Goal: Use online tool/utility: Utilize a website feature to perform a specific function

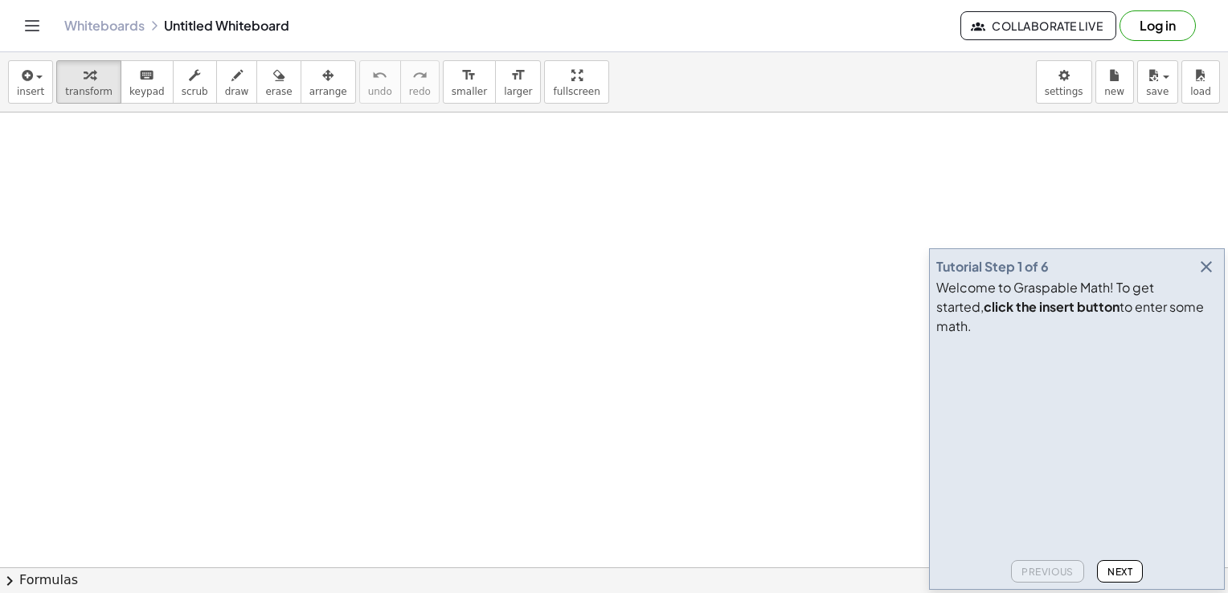
click at [394, 396] on div at bounding box center [614, 595] width 1228 height 966
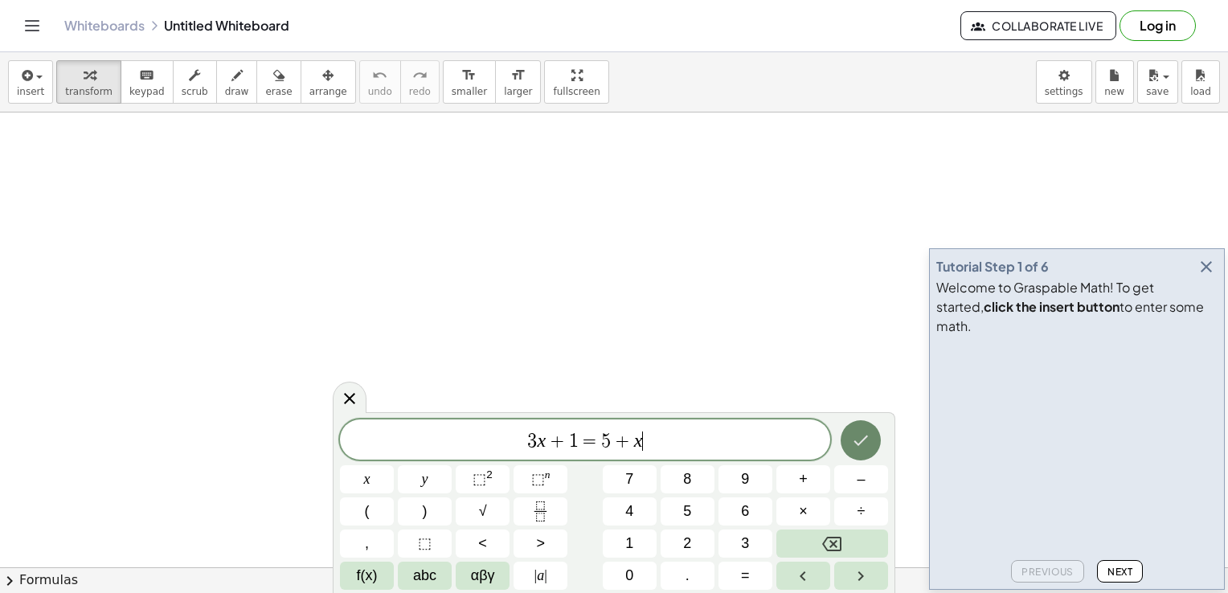
click at [851, 439] on icon "Done" at bounding box center [860, 440] width 19 height 19
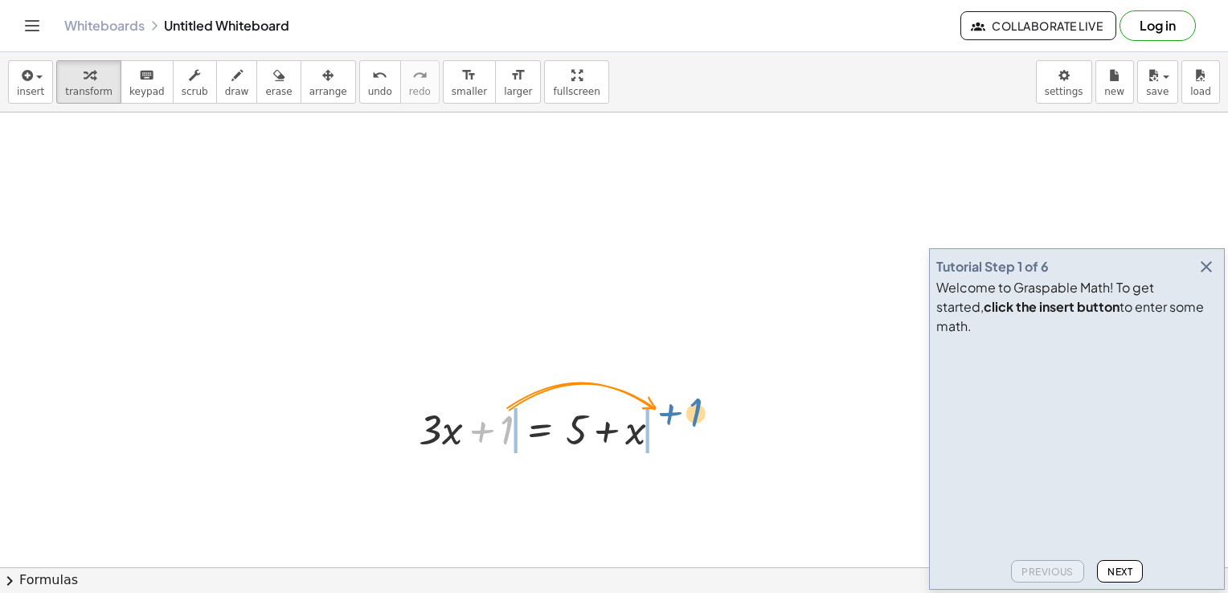
drag, startPoint x: 505, startPoint y: 431, endPoint x: 694, endPoint y: 418, distance: 189.3
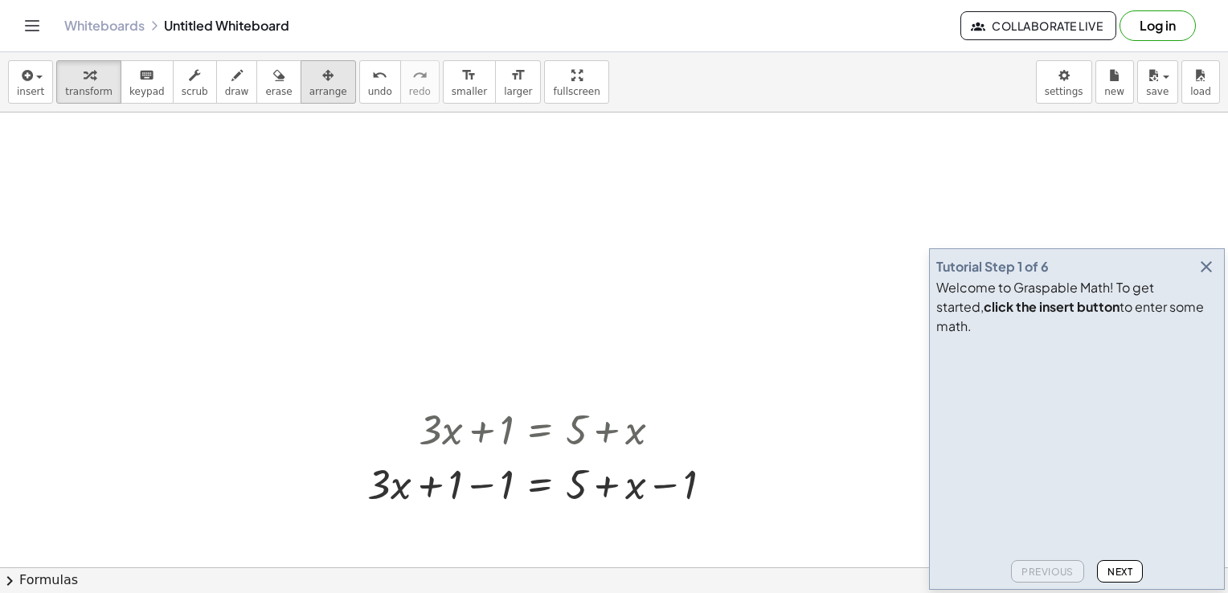
click at [313, 80] on div "button" at bounding box center [328, 74] width 38 height 19
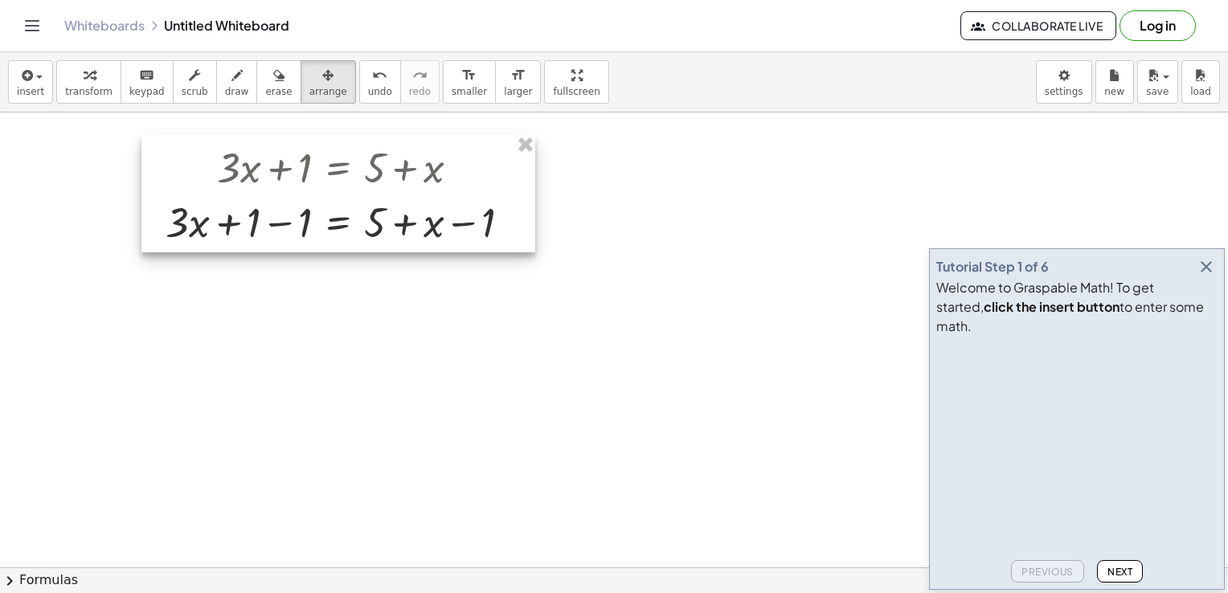
drag, startPoint x: 543, startPoint y: 439, endPoint x: 341, endPoint y: 178, distance: 330.5
click at [341, 178] on div at bounding box center [338, 193] width 394 height 117
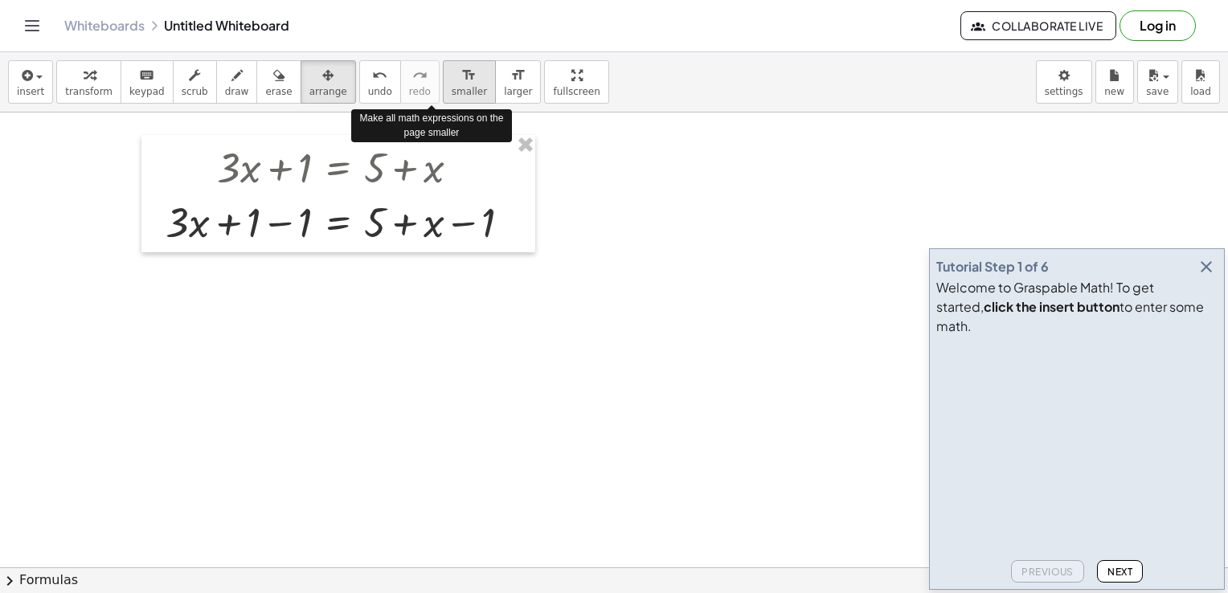
click at [452, 92] on span "smaller" at bounding box center [469, 91] width 35 height 11
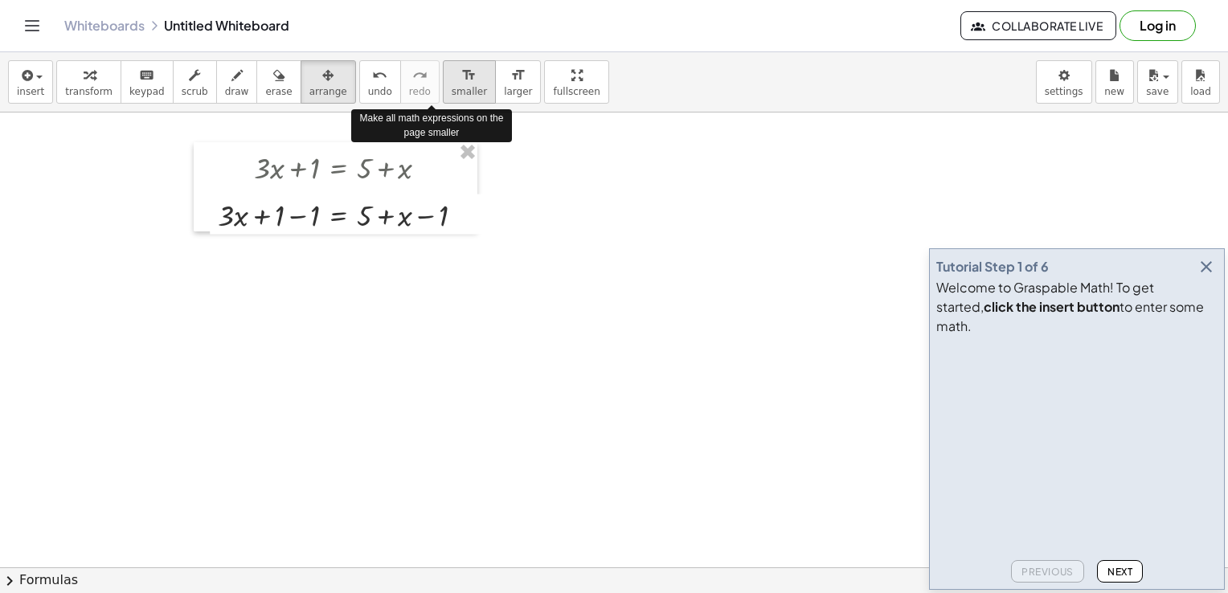
click at [452, 92] on span "smaller" at bounding box center [469, 91] width 35 height 11
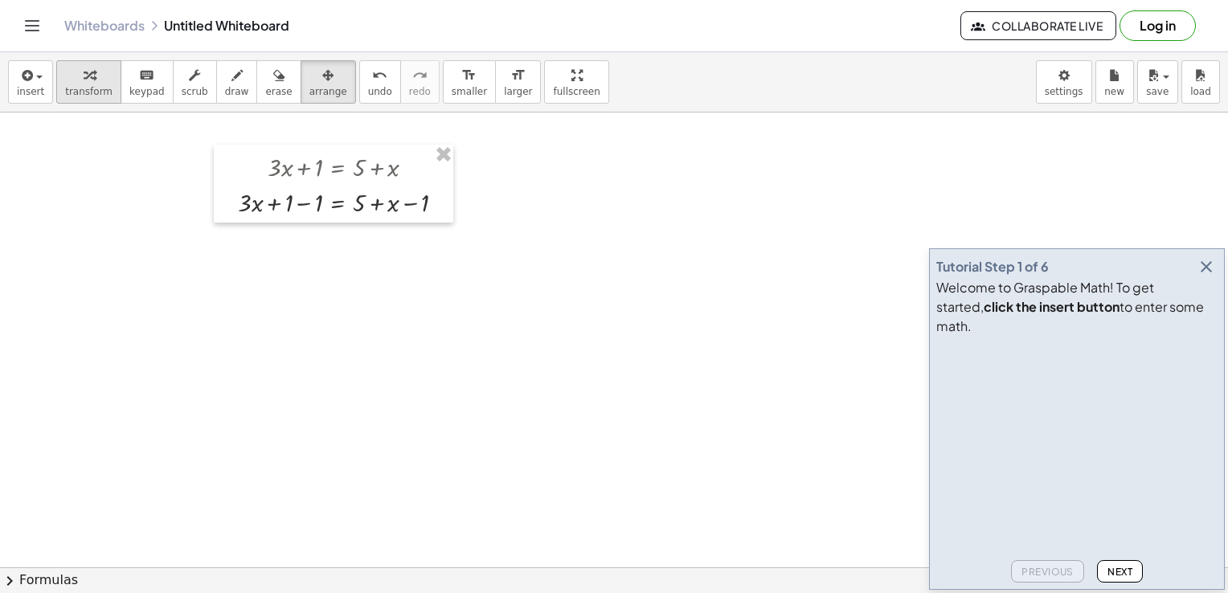
click at [91, 84] on button "transform" at bounding box center [88, 81] width 65 height 43
click at [306, 206] on div at bounding box center [347, 200] width 235 height 35
click at [416, 238] on div at bounding box center [347, 236] width 235 height 35
drag, startPoint x: 394, startPoint y: 245, endPoint x: 333, endPoint y: 241, distance: 61.2
click at [333, 241] on div at bounding box center [347, 236] width 235 height 35
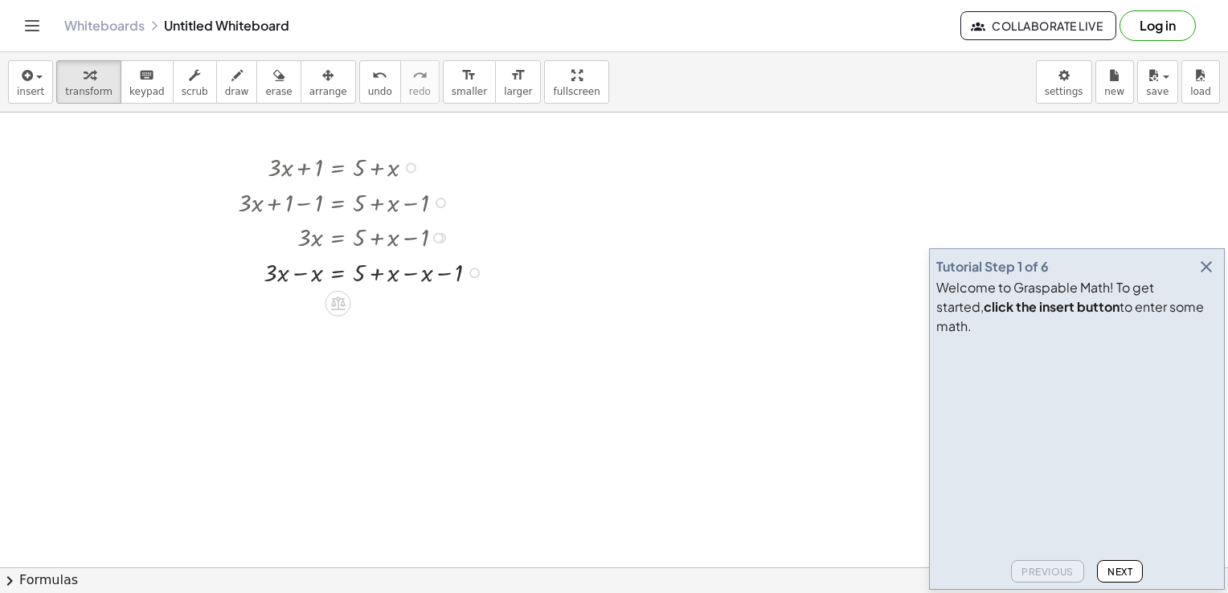
click at [424, 280] on div at bounding box center [364, 271] width 269 height 35
click at [304, 312] on div at bounding box center [364, 305] width 269 height 35
click at [378, 345] on div at bounding box center [364, 341] width 269 height 35
drag, startPoint x: 305, startPoint y: 382, endPoint x: 364, endPoint y: 404, distance: 62.8
click at [308, 433] on div at bounding box center [364, 419] width 269 height 50
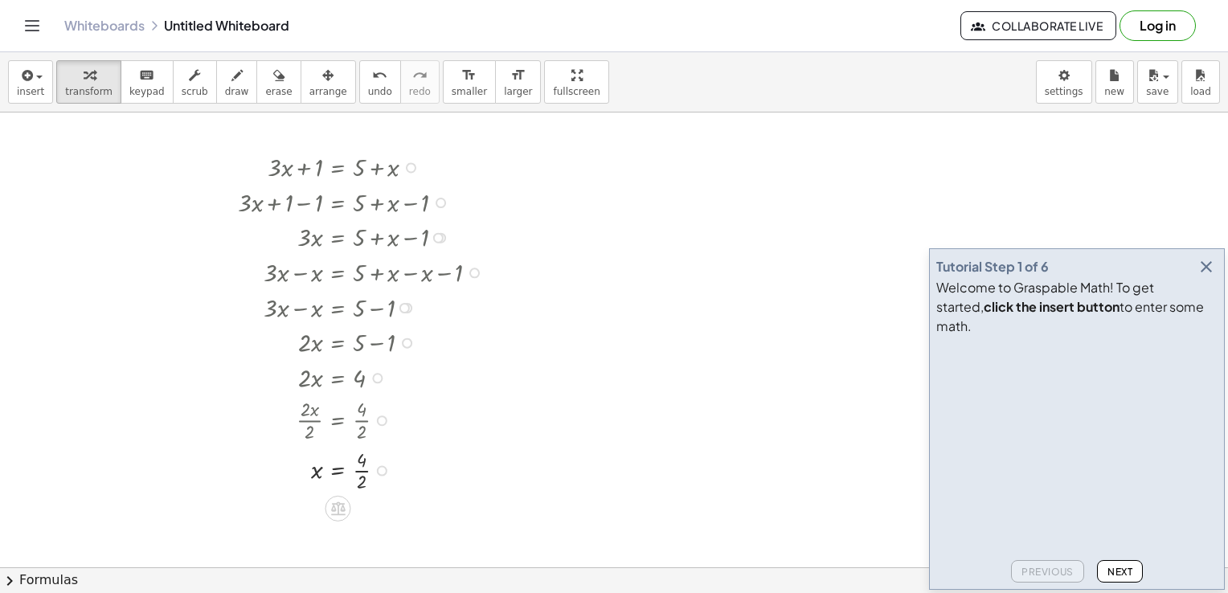
drag, startPoint x: 366, startPoint y: 432, endPoint x: 373, endPoint y: 456, distance: 24.9
click at [337, 168] on div "+ · 3 · x + 1 = + 5 + x + · 3 · x + 1 − 1 = + 5 + x − 1 + · 3 · x + 0 = + 5 + x…" at bounding box center [337, 168] width 0 height 0
drag, startPoint x: 373, startPoint y: 456, endPoint x: 362, endPoint y: 480, distance: 25.9
click at [362, 480] on div at bounding box center [364, 469] width 269 height 50
click at [378, 421] on div at bounding box center [382, 420] width 10 height 10
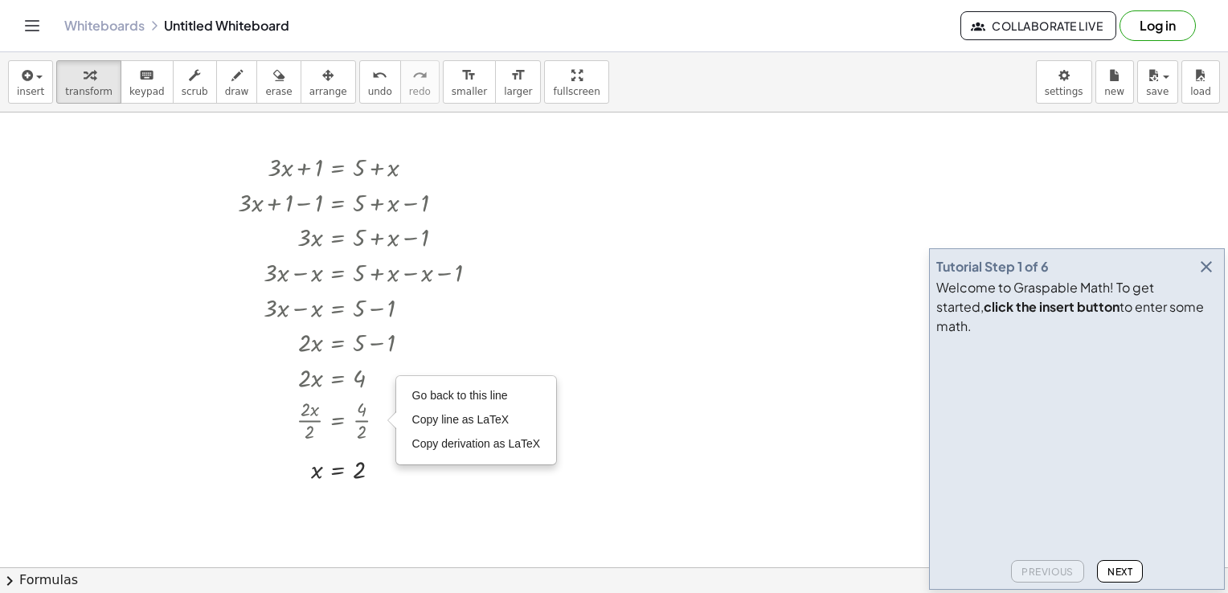
click at [135, 402] on div at bounding box center [614, 595] width 1228 height 966
click at [341, 165] on div at bounding box center [364, 166] width 269 height 35
click at [571, 209] on div at bounding box center [614, 595] width 1228 height 966
click at [30, 36] on button "Toggle navigation" at bounding box center [32, 26] width 26 height 26
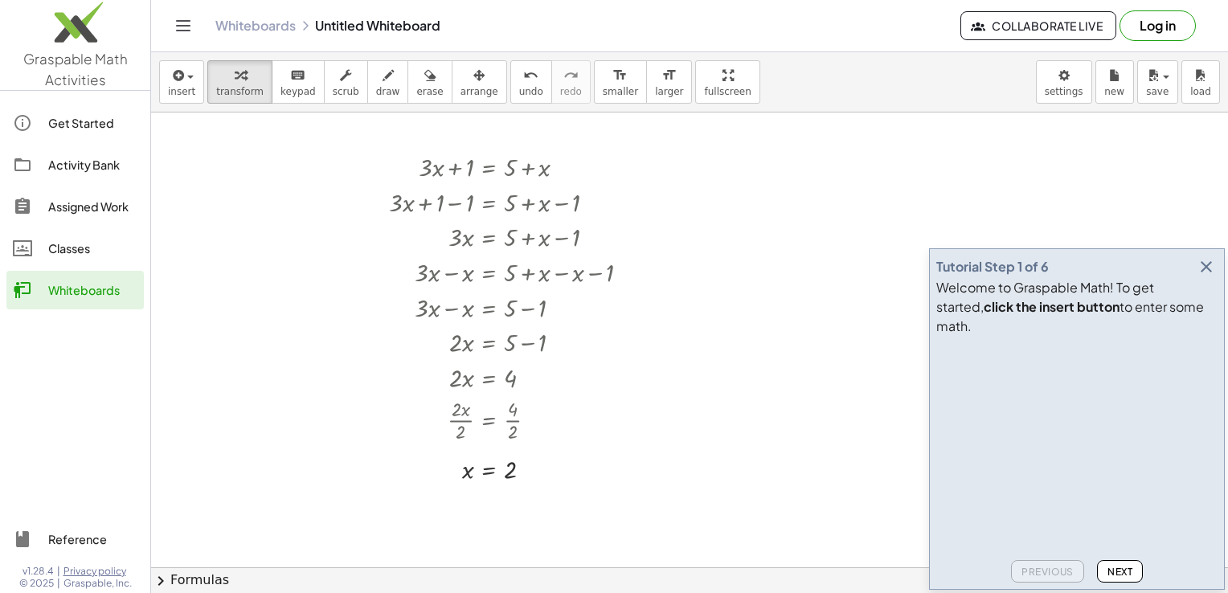
click at [190, 24] on icon "Toggle navigation" at bounding box center [183, 25] width 19 height 19
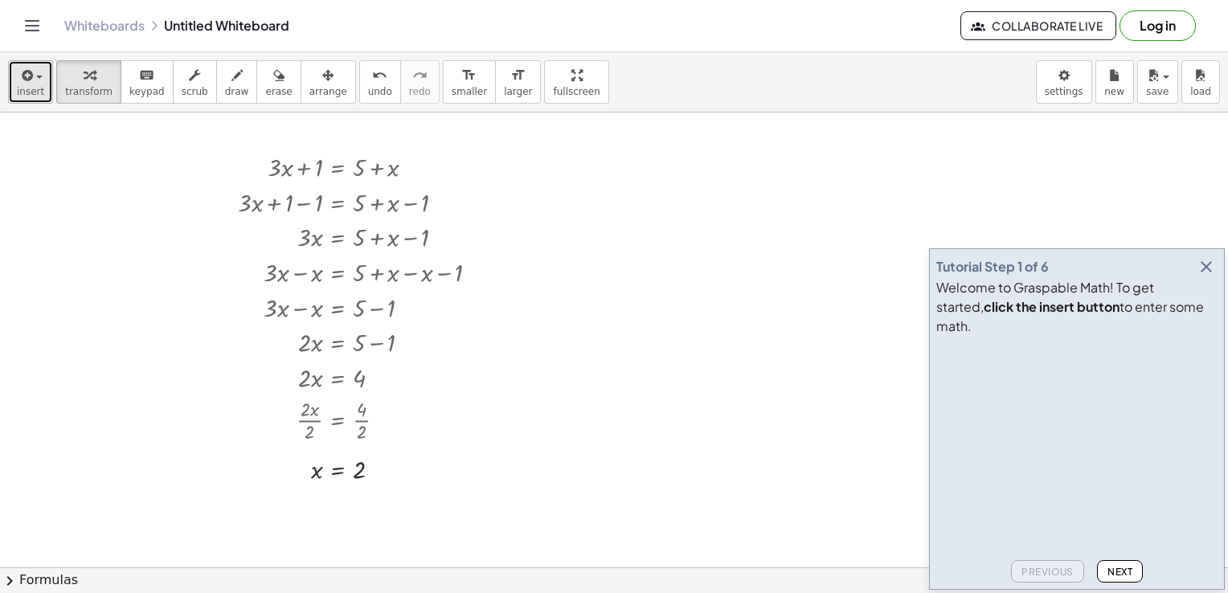
click at [40, 85] on button "insert" at bounding box center [30, 81] width 45 height 43
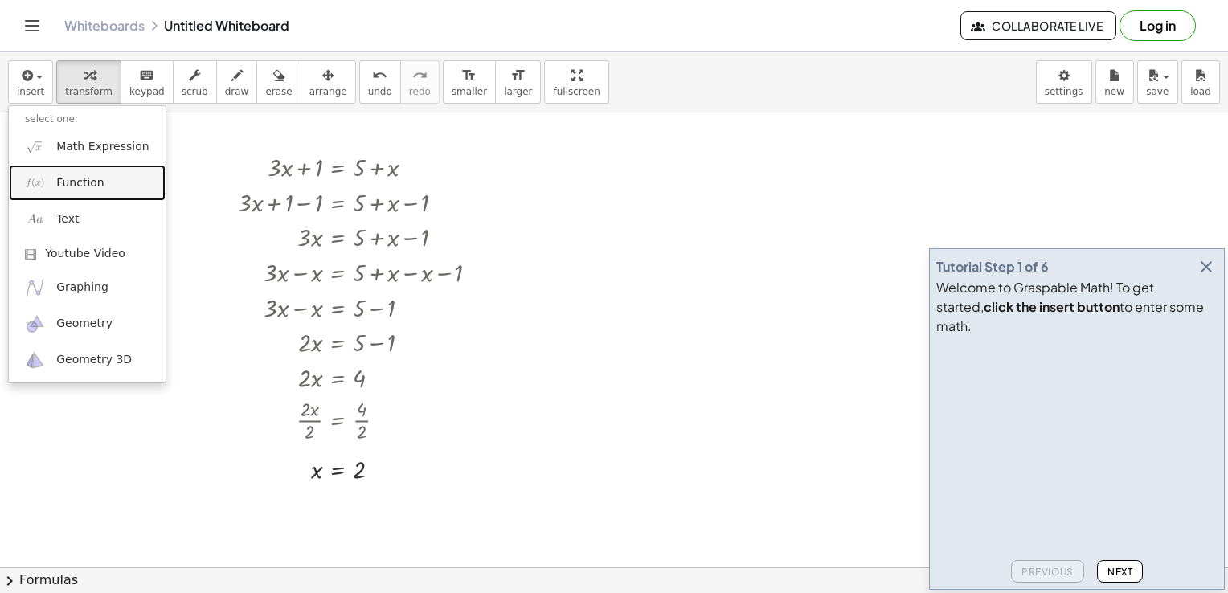
click at [51, 179] on link "Function" at bounding box center [87, 183] width 157 height 36
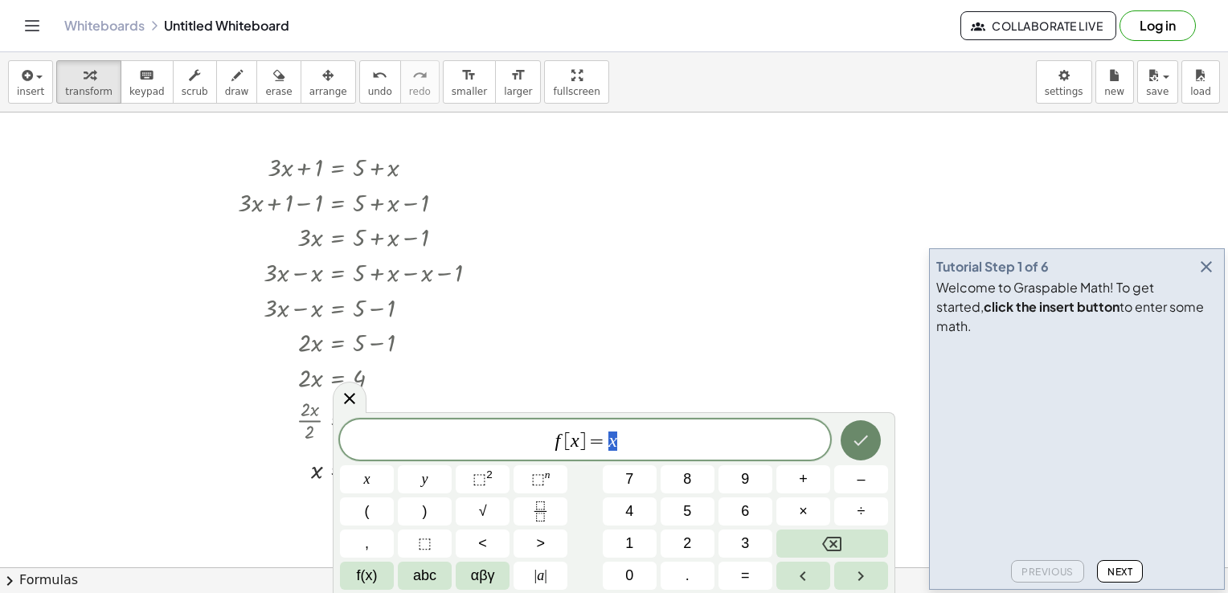
click at [869, 449] on icon "Done" at bounding box center [860, 440] width 19 height 19
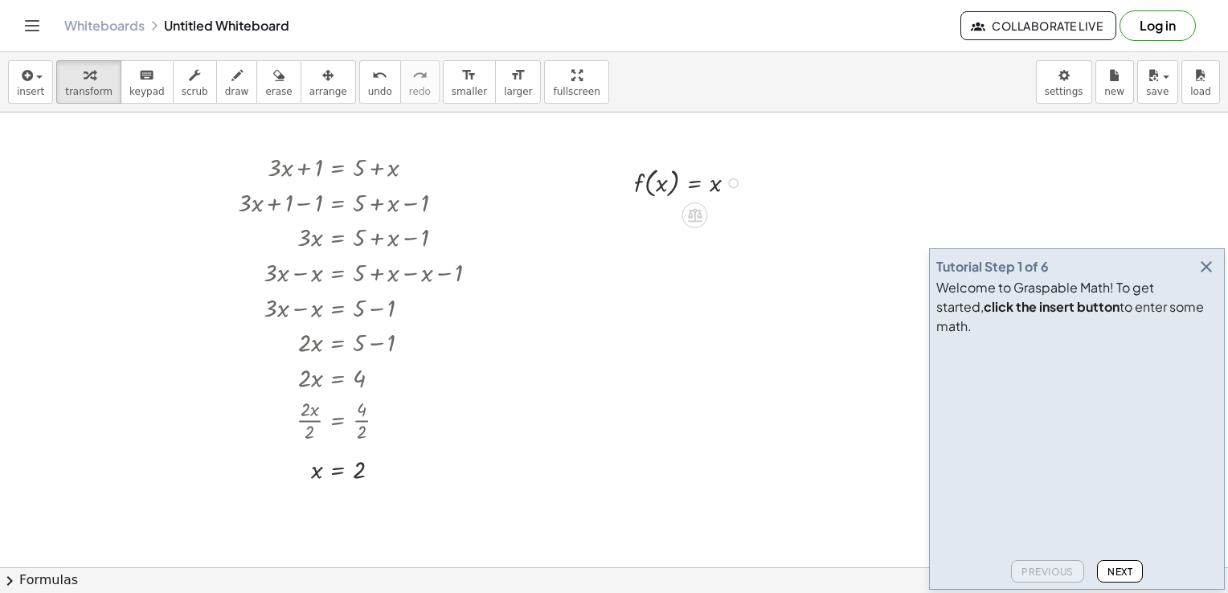
click at [720, 188] on div at bounding box center [692, 181] width 132 height 39
click at [636, 194] on div at bounding box center [692, 181] width 132 height 39
click at [657, 176] on div at bounding box center [692, 181] width 132 height 39
click at [681, 178] on div at bounding box center [692, 181] width 132 height 39
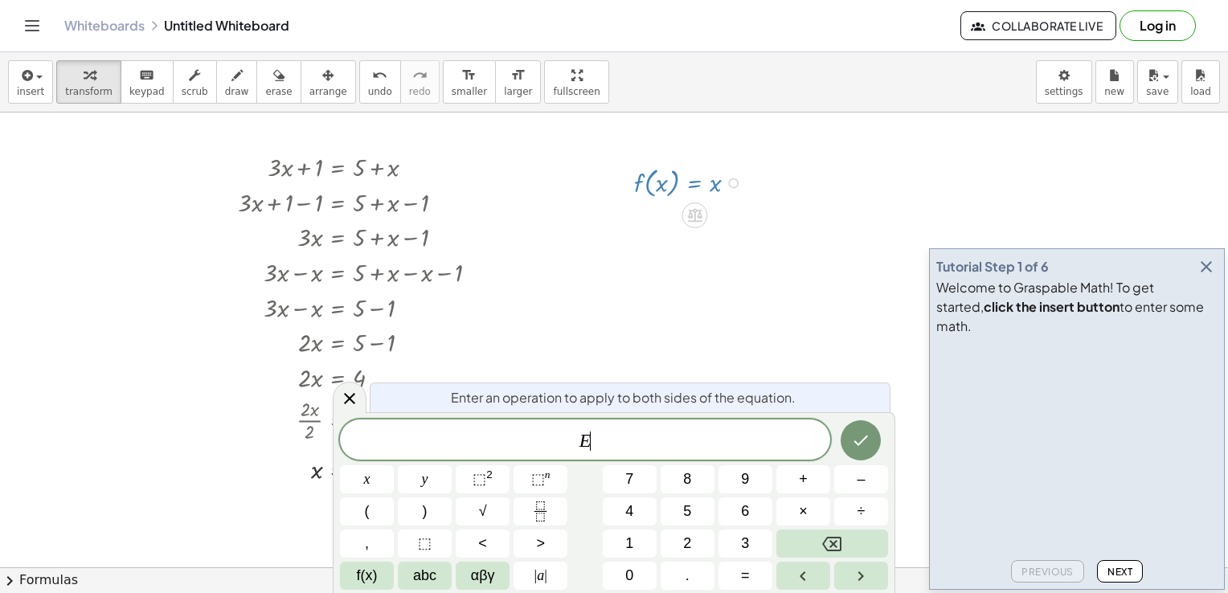
click at [588, 297] on div at bounding box center [614, 595] width 1228 height 966
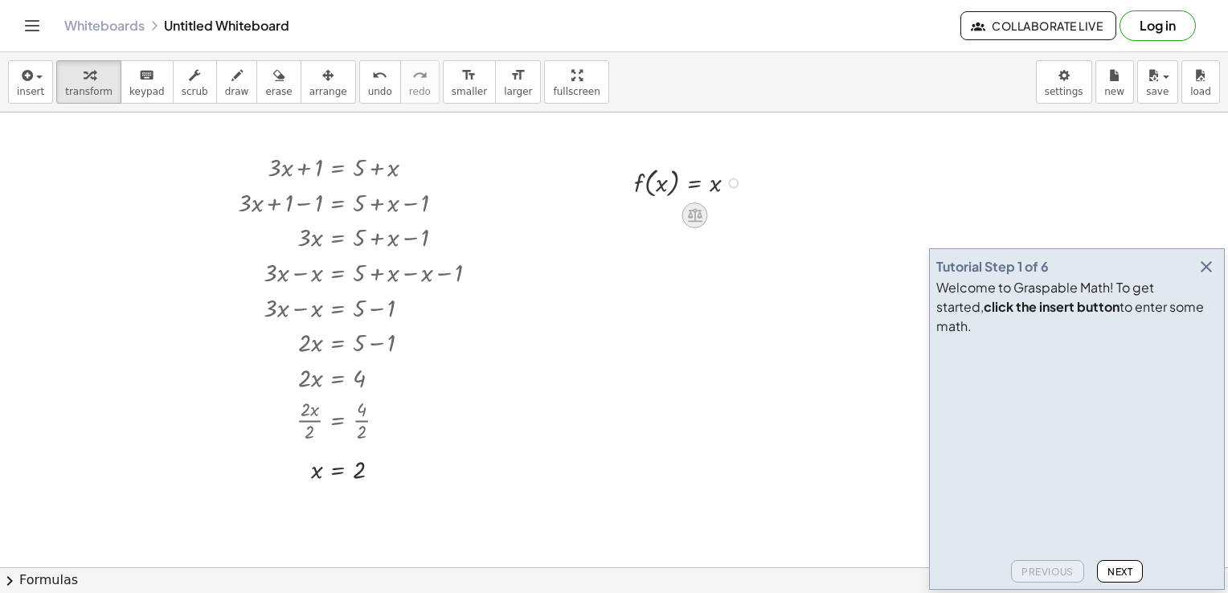
click at [693, 213] on icon at bounding box center [694, 214] width 17 height 17
click at [660, 256] on div at bounding box center [614, 595] width 1228 height 966
click at [672, 182] on div at bounding box center [692, 181] width 132 height 39
click at [680, 175] on div at bounding box center [692, 181] width 132 height 39
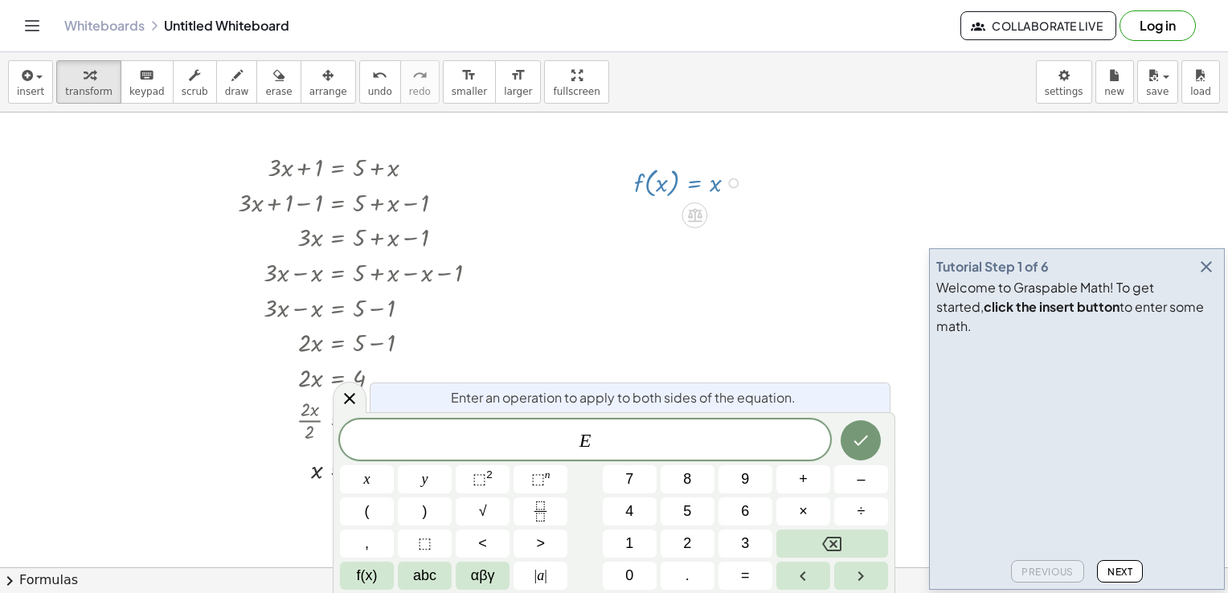
drag, startPoint x: 680, startPoint y: 175, endPoint x: 611, endPoint y: 245, distance: 98.8
click at [611, 245] on div at bounding box center [614, 595] width 1228 height 966
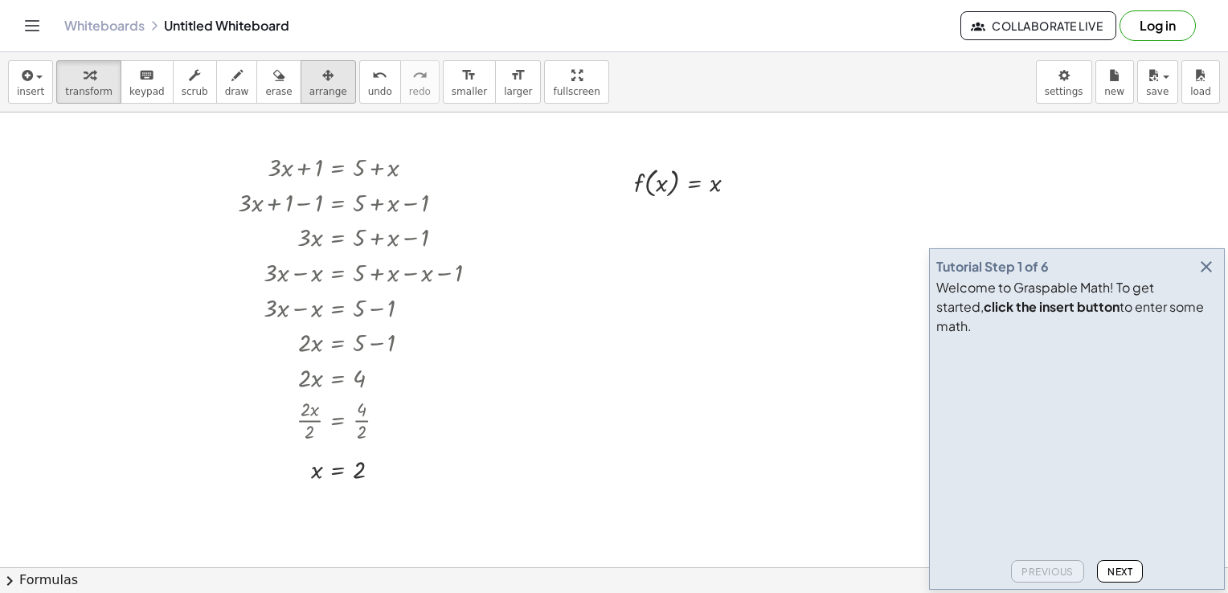
click at [309, 86] on span "arrange" at bounding box center [328, 91] width 38 height 11
click at [664, 182] on div at bounding box center [678, 181] width 136 height 47
click at [733, 282] on div at bounding box center [614, 595] width 1228 height 966
click at [23, 20] on icon "Toggle navigation" at bounding box center [31, 25] width 19 height 19
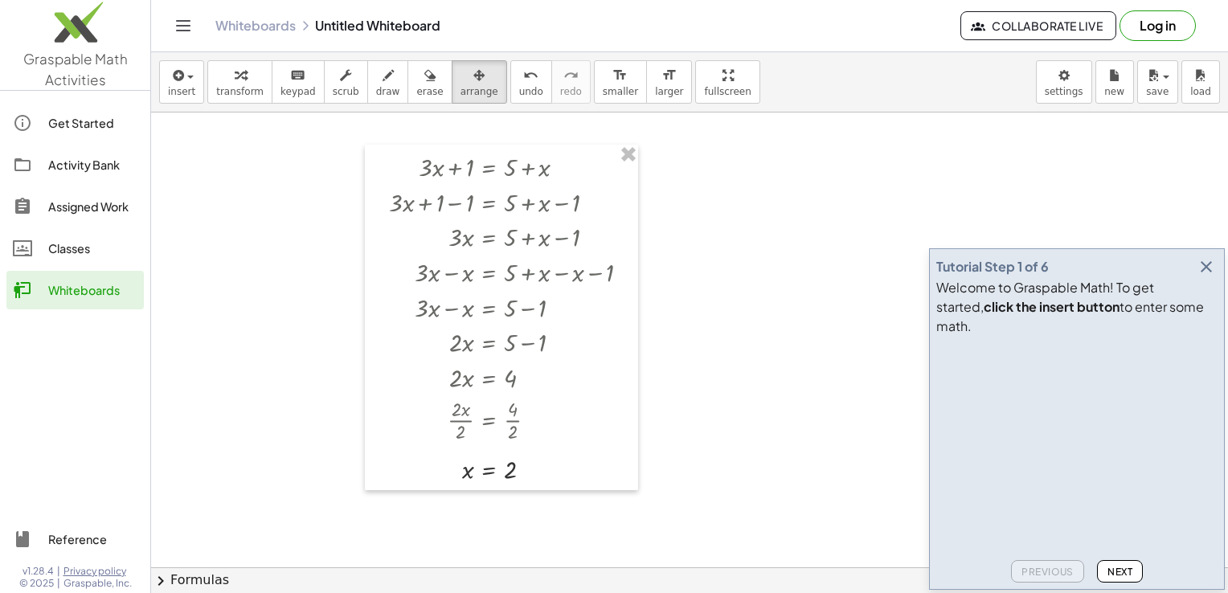
click at [172, 25] on button "Toggle navigation" at bounding box center [183, 26] width 26 height 26
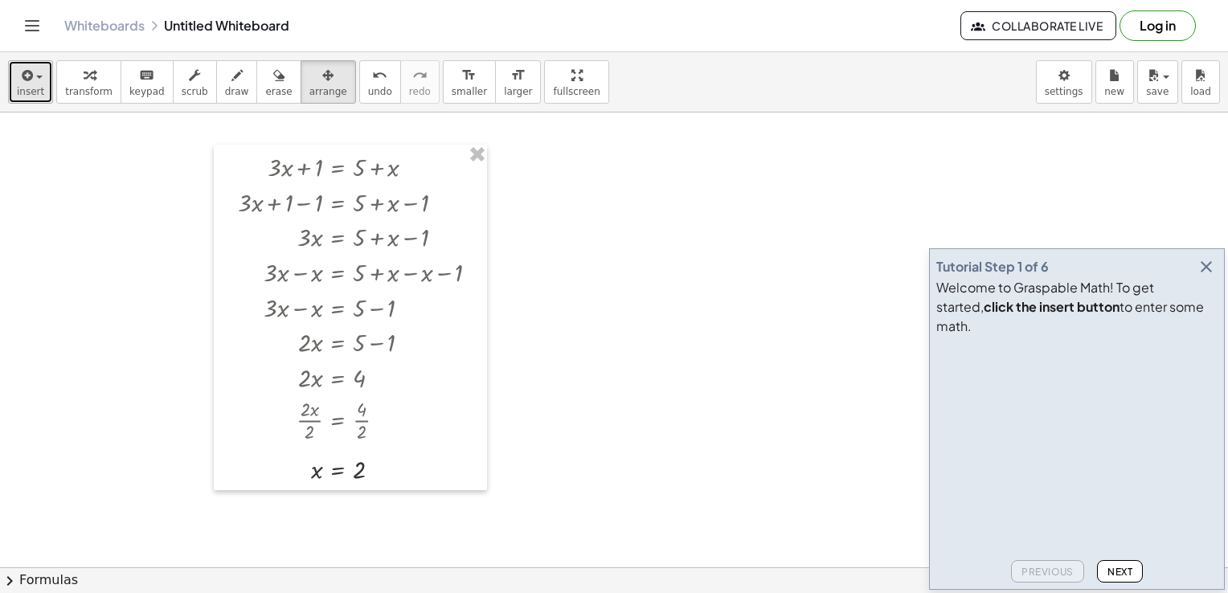
click at [13, 75] on button "insert" at bounding box center [30, 81] width 45 height 43
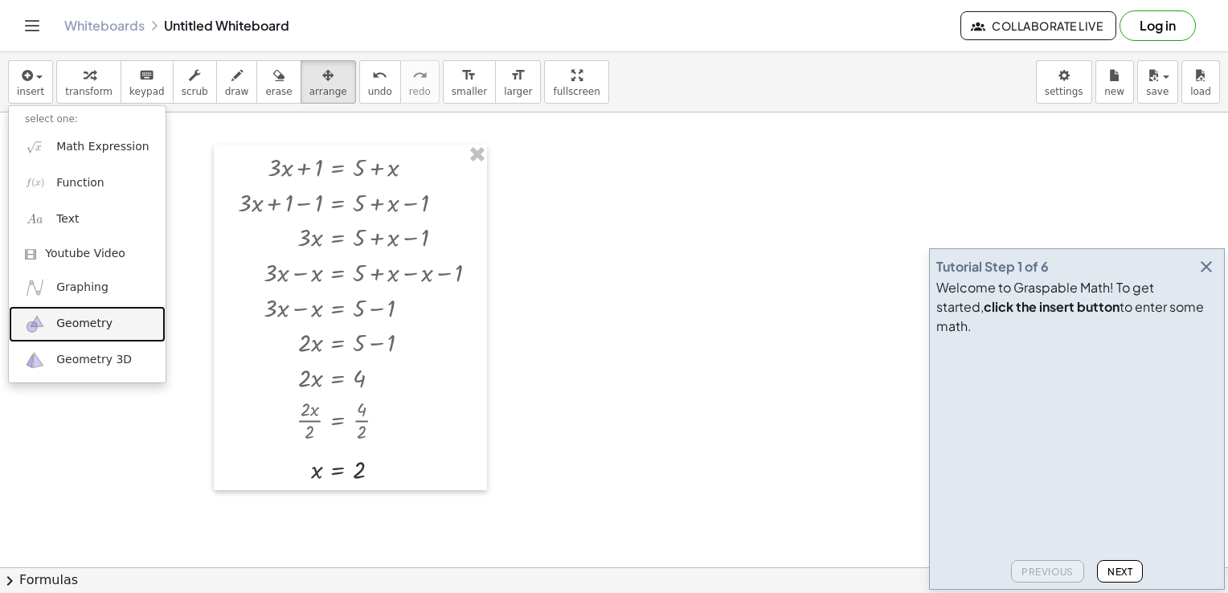
click at [61, 320] on span "Geometry" at bounding box center [84, 324] width 56 height 16
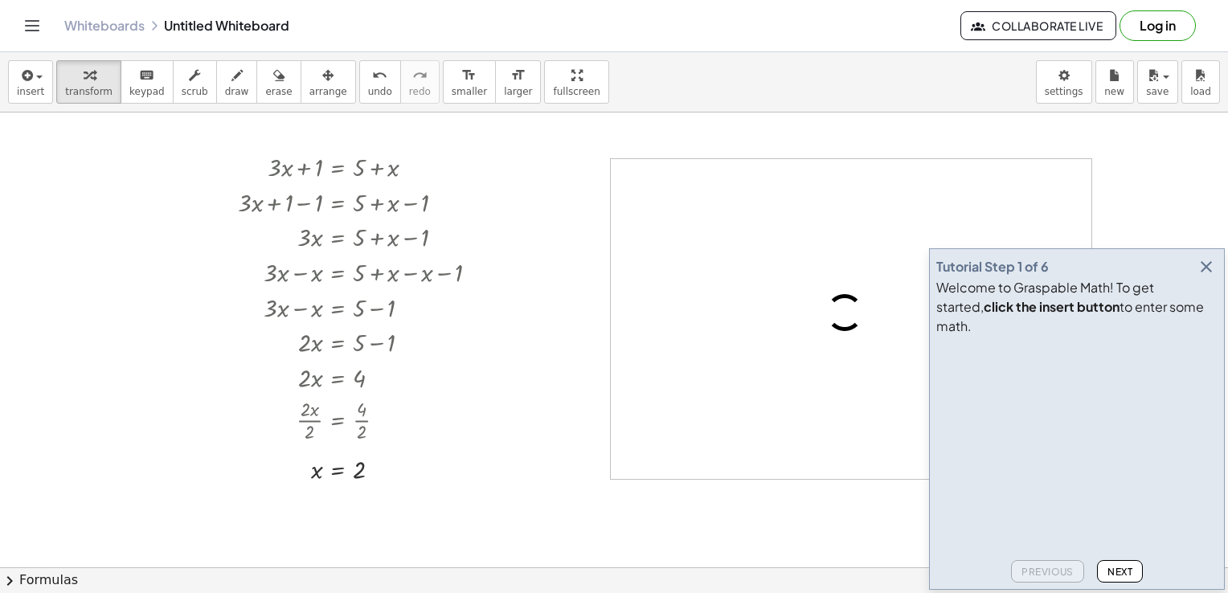
click at [1212, 276] on icon "button" at bounding box center [1205, 266] width 19 height 19
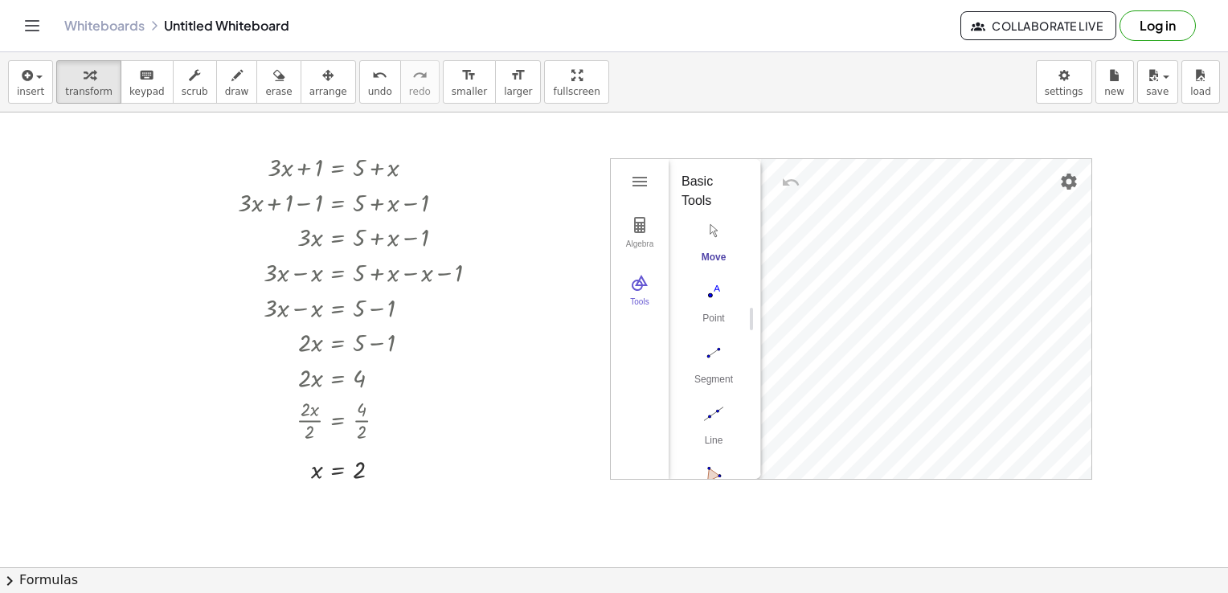
click at [710, 236] on img "Move. Drag or select object" at bounding box center [713, 231] width 64 height 26
click at [710, 341] on img "Segment. Select two points or positions" at bounding box center [713, 353] width 64 height 26
click at [723, 361] on img "Segment. Select two points or positions" at bounding box center [713, 353] width 64 height 26
click at [714, 317] on img "Polygon. Select all vertices, then first vertex again" at bounding box center [713, 317] width 64 height 26
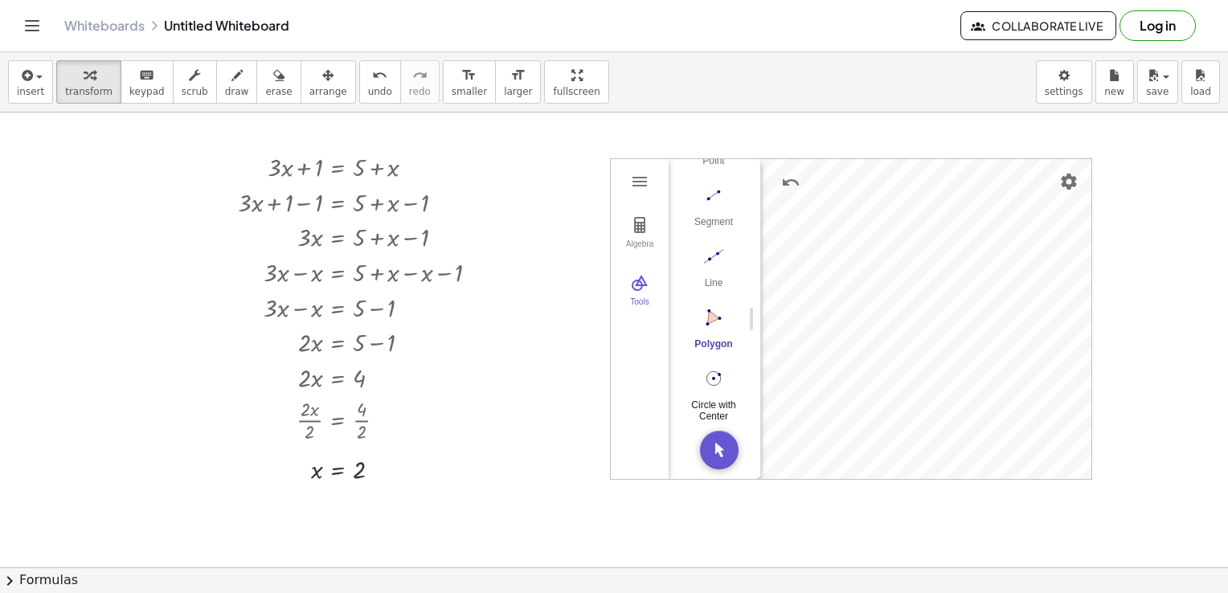
click at [697, 382] on button "Circle with Center through Point" at bounding box center [713, 394] width 64 height 58
click at [716, 232] on img "Move. Drag or select object" at bounding box center [713, 231] width 64 height 26
click at [631, 246] on div "Algebra" at bounding box center [639, 250] width 51 height 22
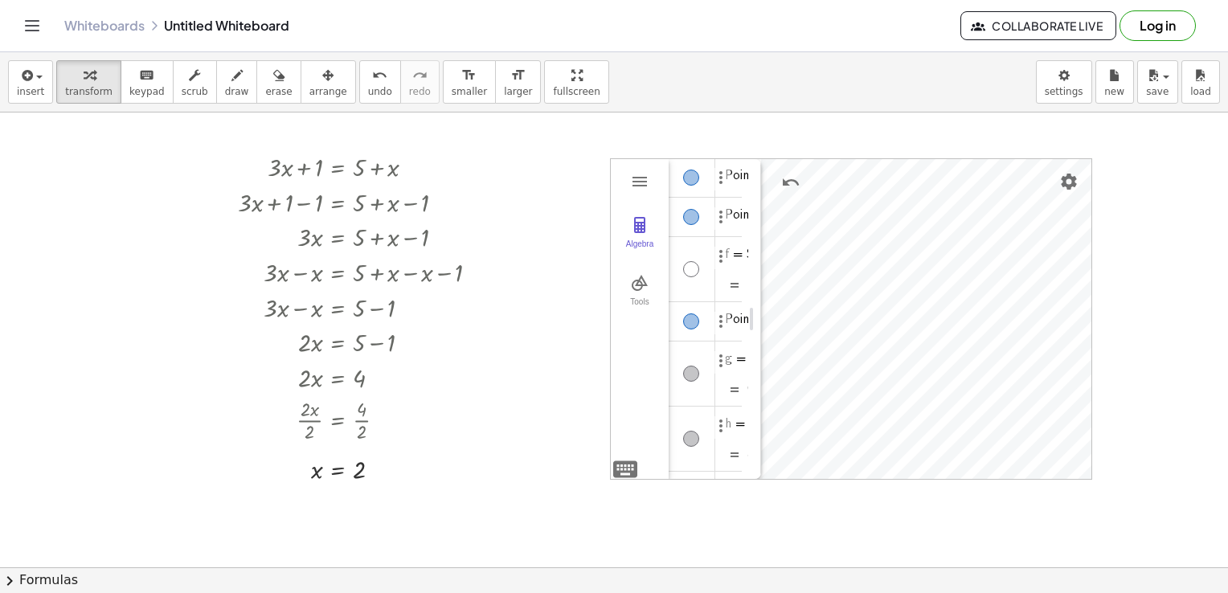
click at [686, 262] on div "Algebra" at bounding box center [691, 269] width 16 height 16
click at [725, 261] on img "Options" at bounding box center [720, 256] width 19 height 19
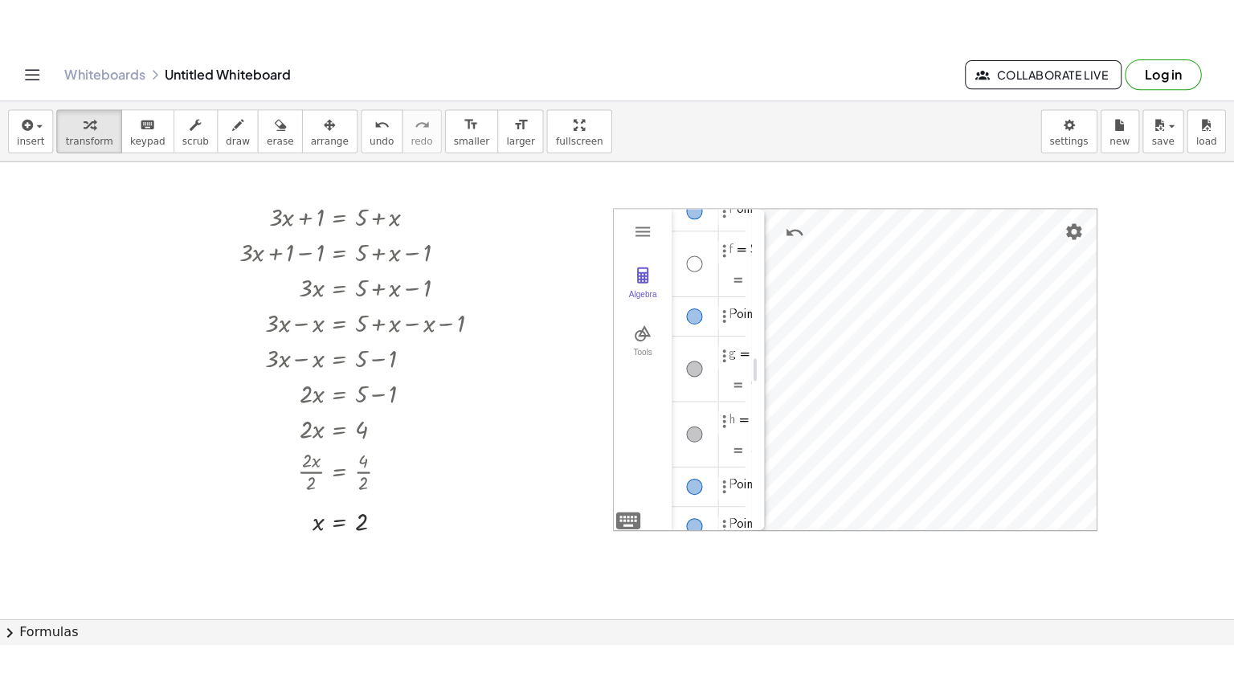
scroll to position [235, 0]
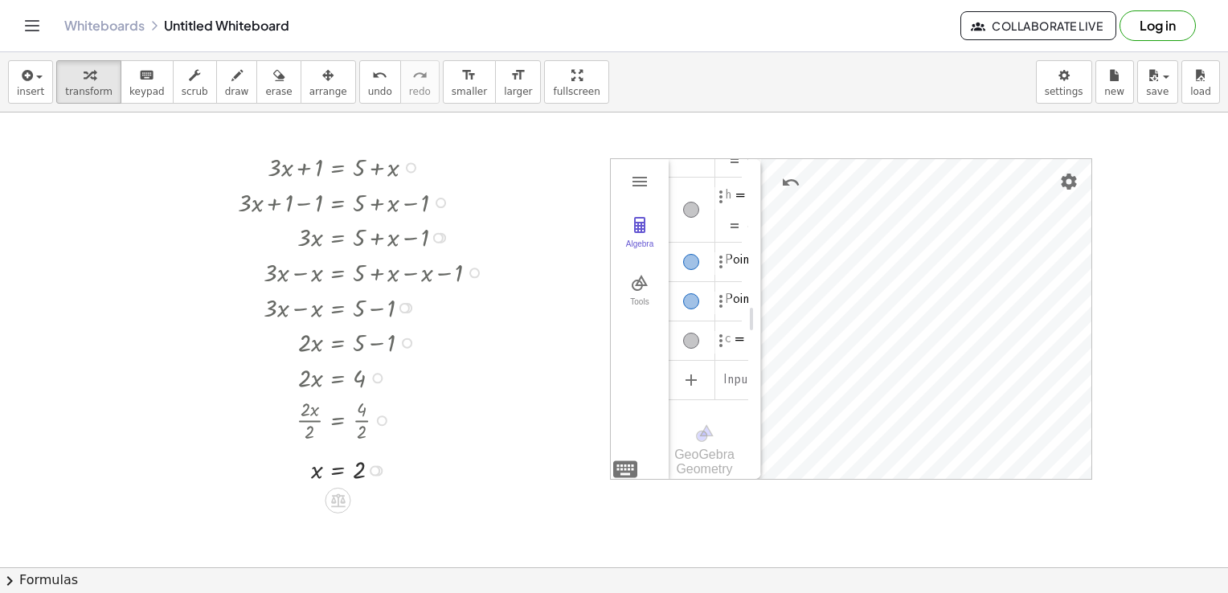
click at [486, 395] on div at bounding box center [364, 419] width 269 height 50
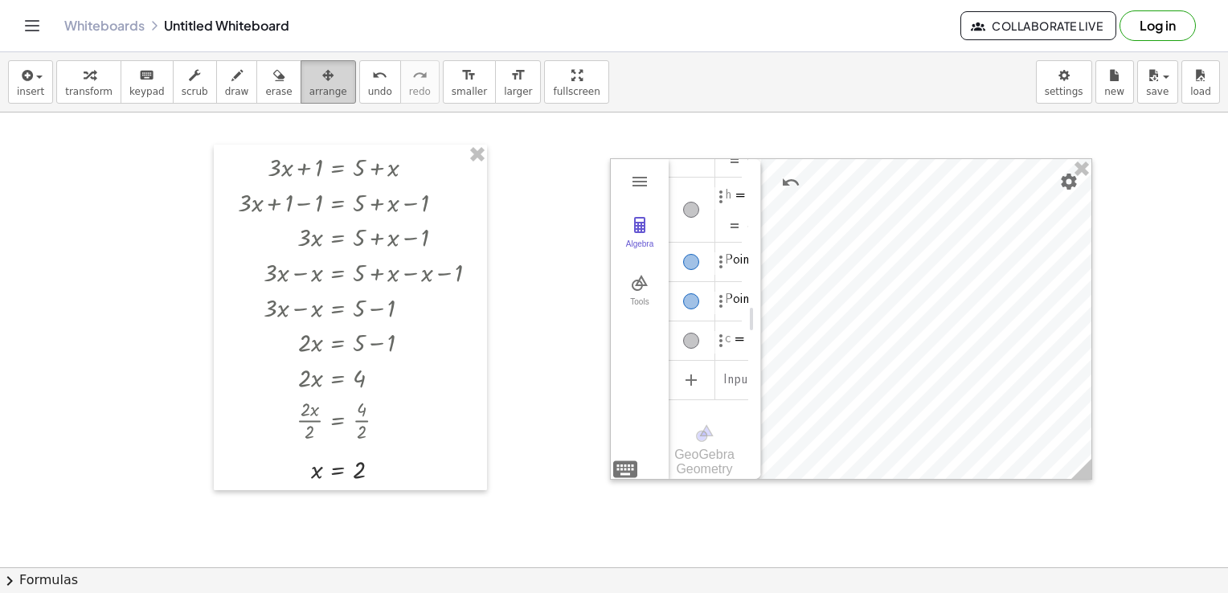
click at [312, 86] on span "arrange" at bounding box center [328, 91] width 38 height 11
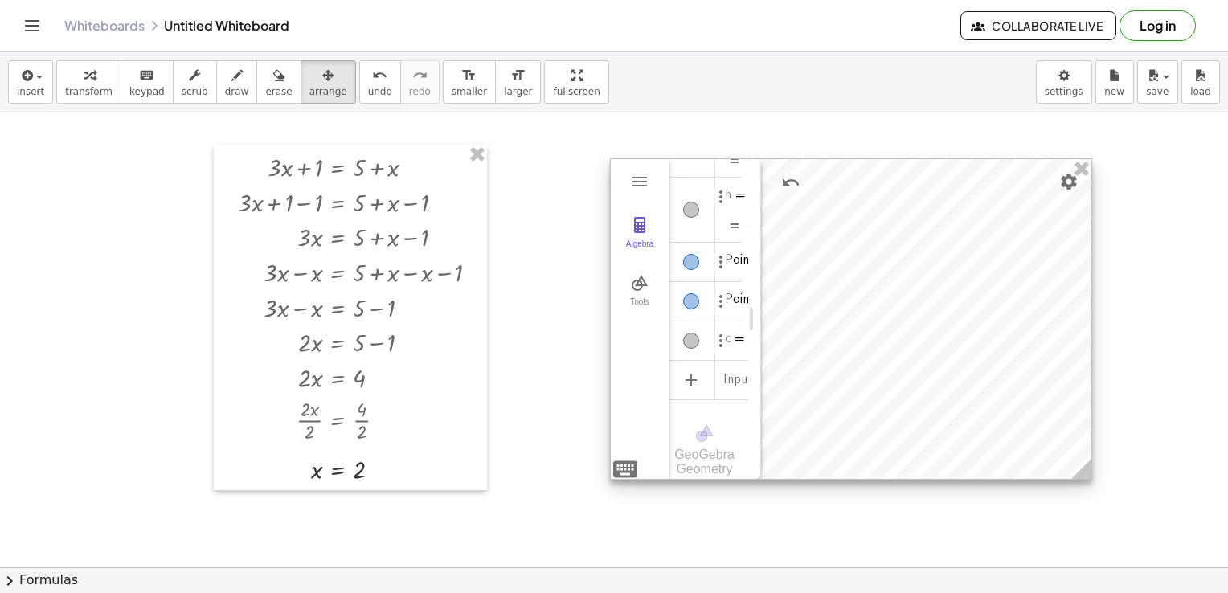
click at [921, 239] on div at bounding box center [851, 319] width 480 height 320
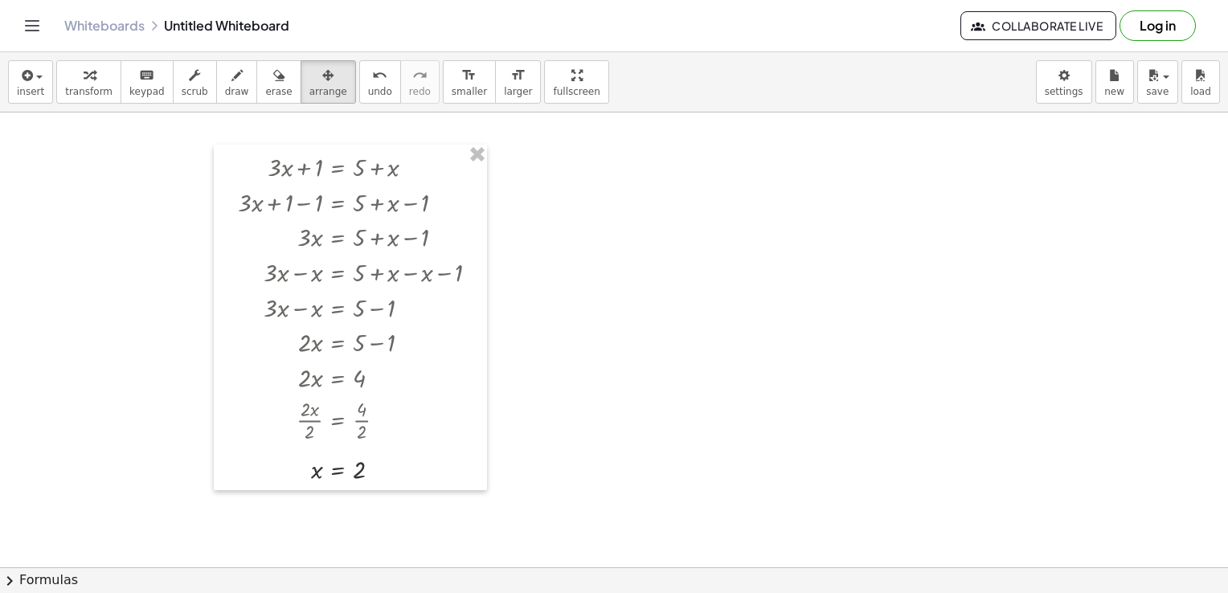
click at [672, 253] on div at bounding box center [614, 595] width 1228 height 966
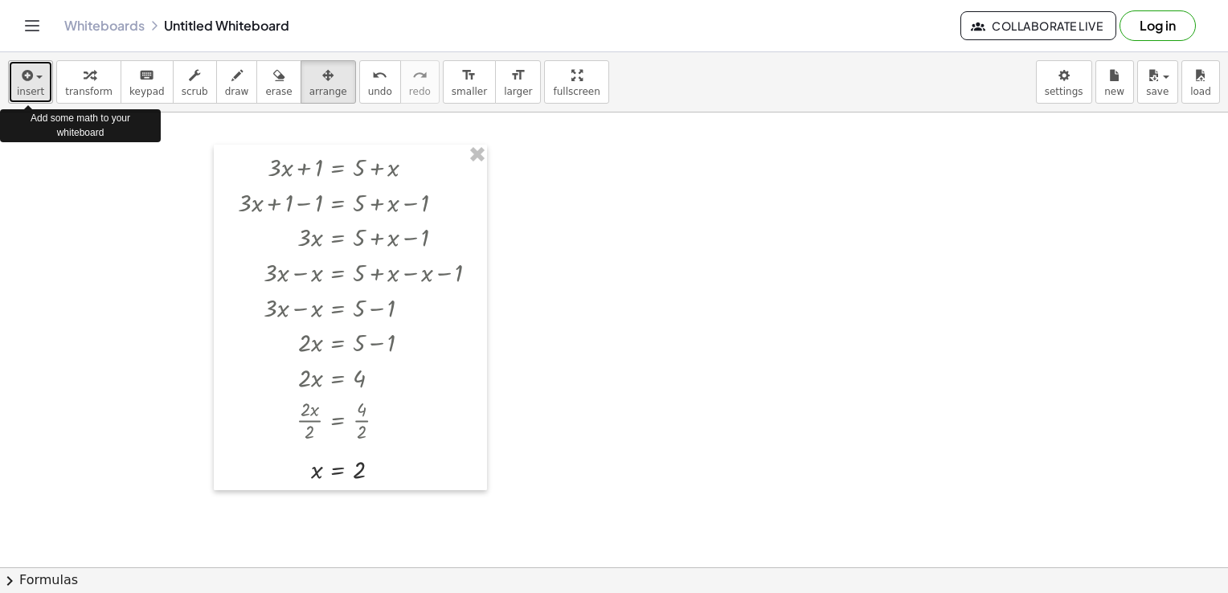
click at [45, 88] on button "insert" at bounding box center [30, 81] width 45 height 43
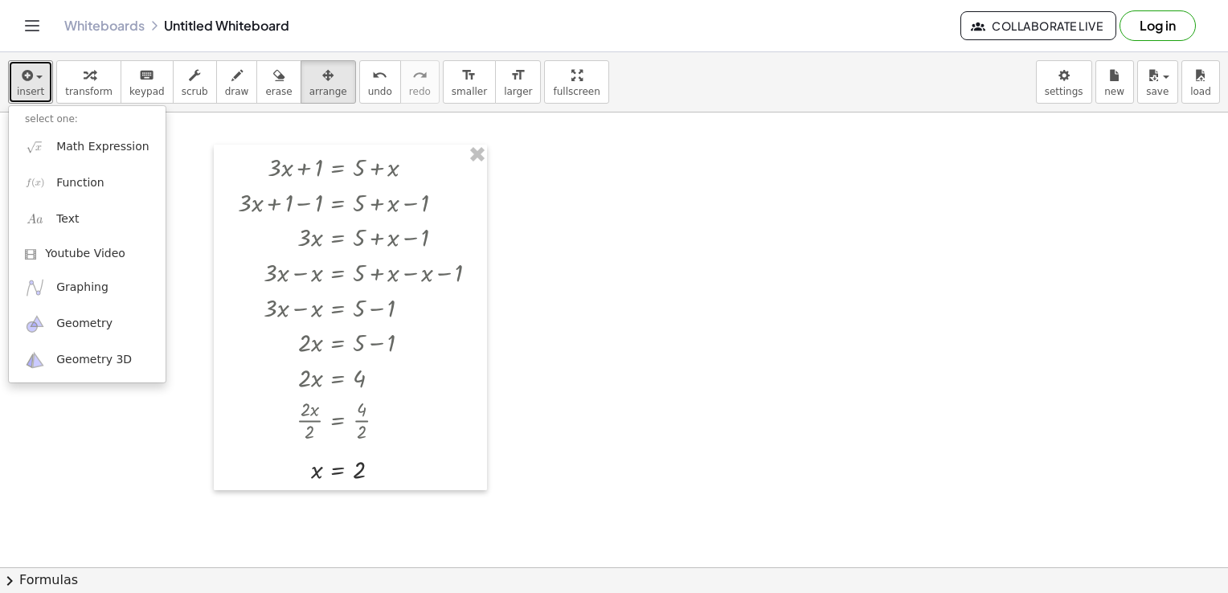
click at [587, 291] on div at bounding box center [614, 595] width 1228 height 966
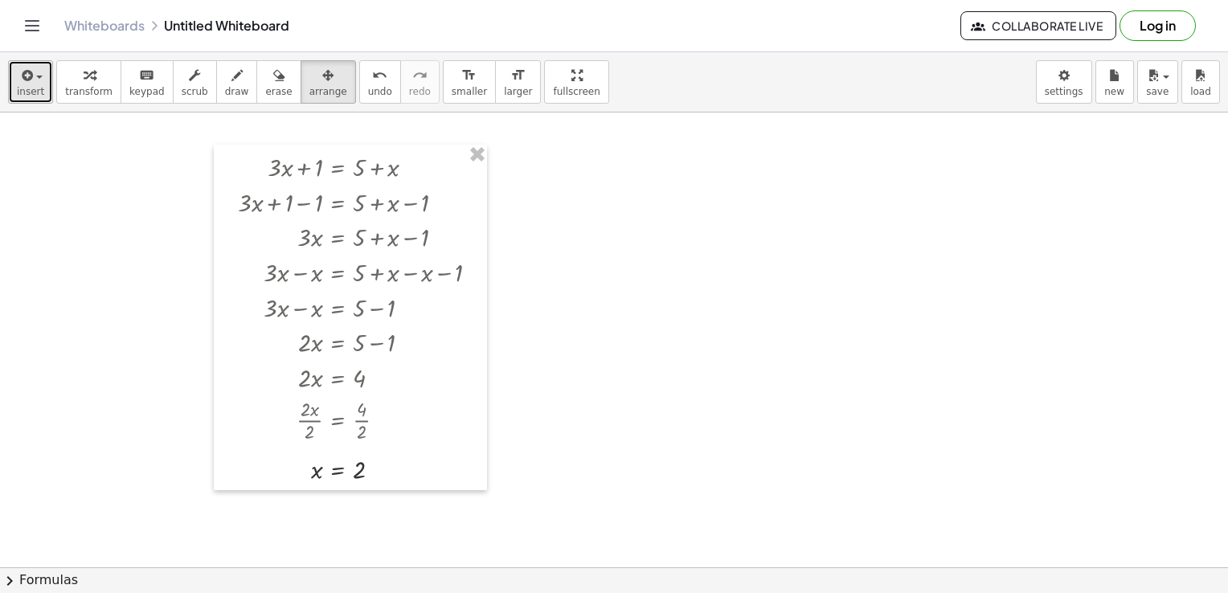
click at [27, 80] on icon "button" at bounding box center [25, 75] width 14 height 19
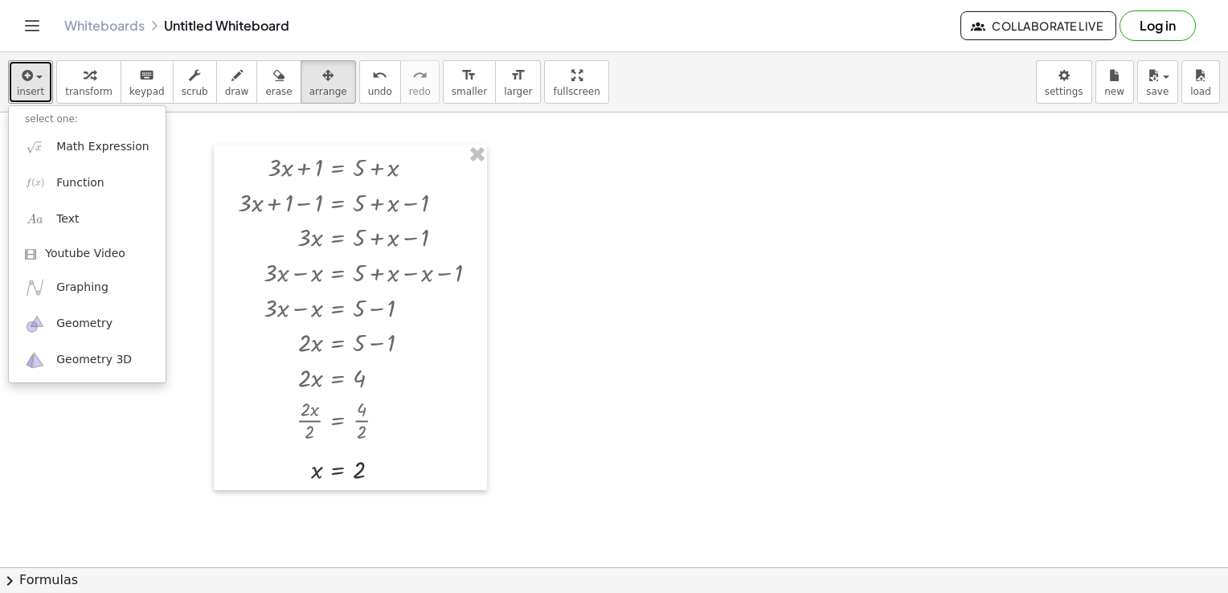
click at [595, 241] on div at bounding box center [614, 595] width 1228 height 966
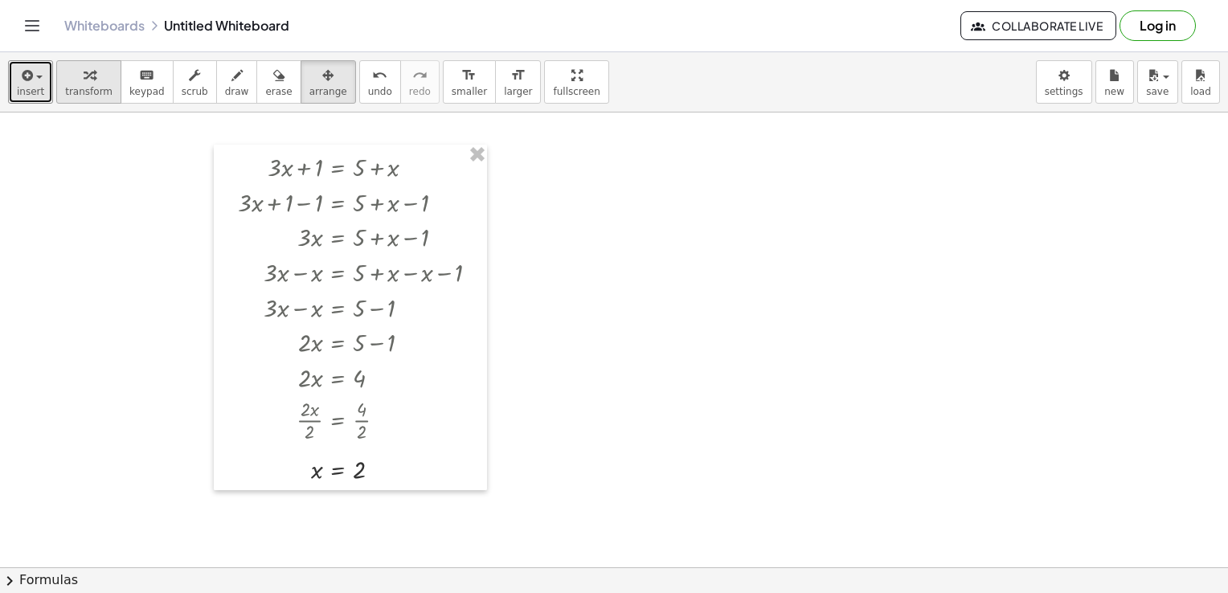
click at [84, 72] on icon "button" at bounding box center [89, 75] width 11 height 19
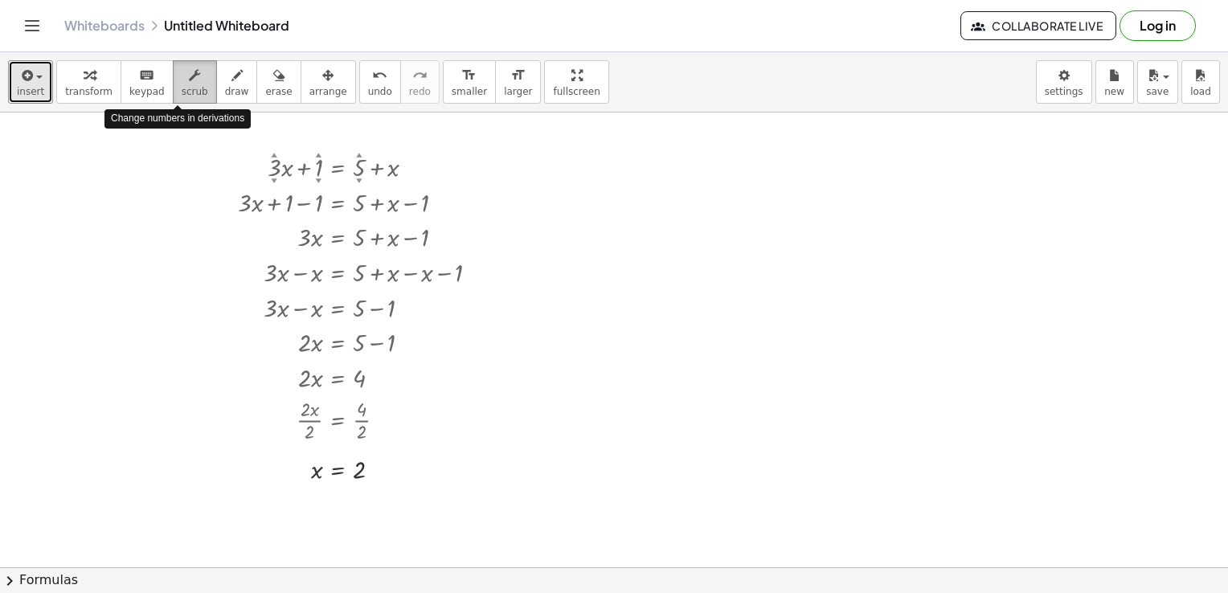
click at [189, 81] on icon "button" at bounding box center [194, 75] width 11 height 19
click at [272, 178] on div "▼" at bounding box center [274, 181] width 6 height 8
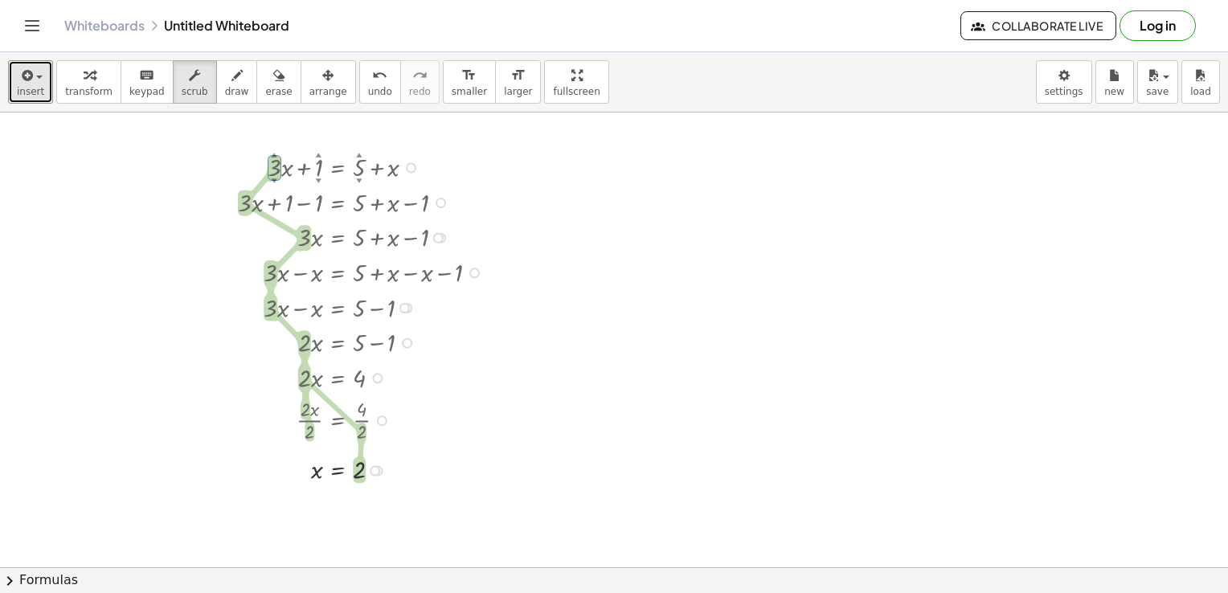
click at [272, 178] on div "▼" at bounding box center [274, 181] width 6 height 8
click at [321, 154] on div "▲" at bounding box center [319, 155] width 6 height 8
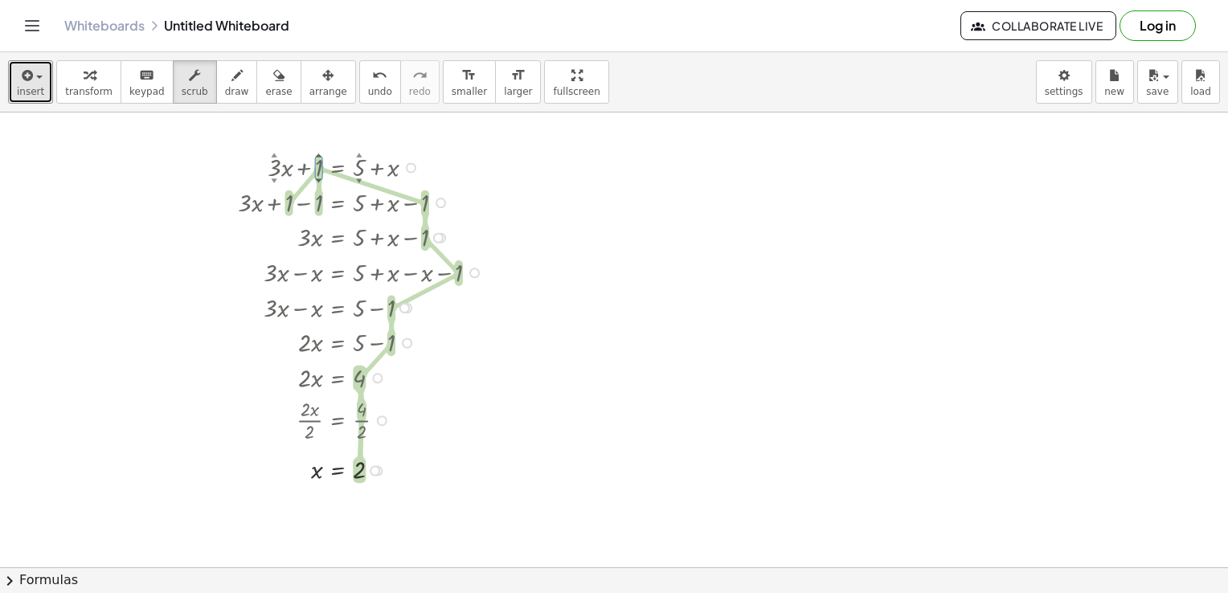
click at [362, 156] on div at bounding box center [364, 166] width 269 height 35
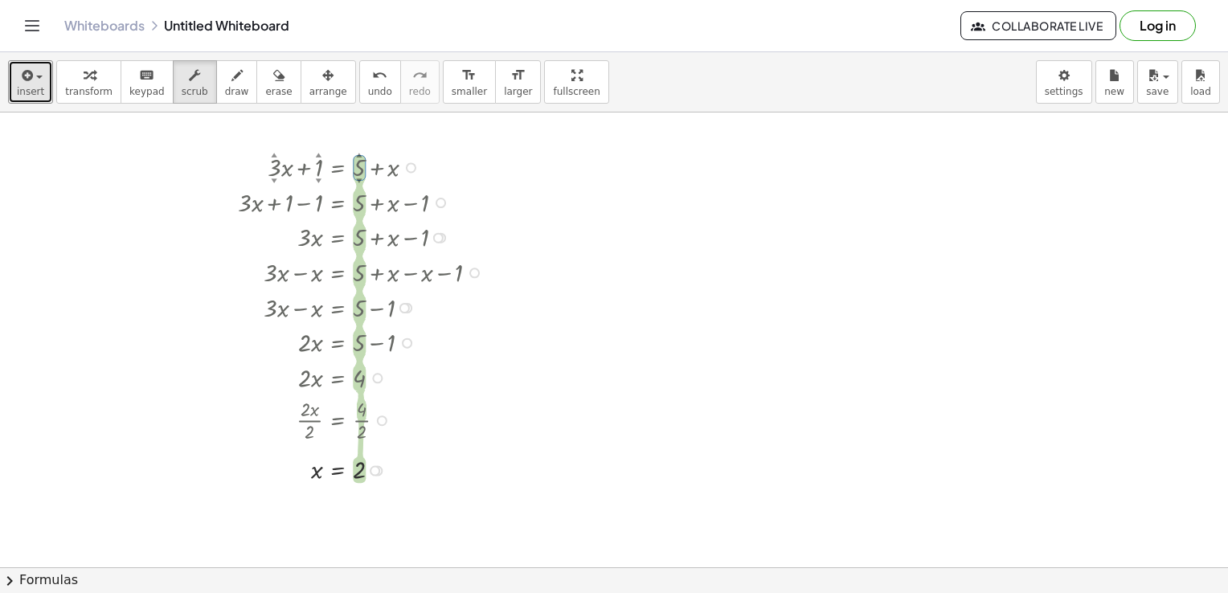
click at [362, 156] on div at bounding box center [364, 166] width 269 height 35
click at [182, 96] on span "scrub" at bounding box center [195, 91] width 27 height 11
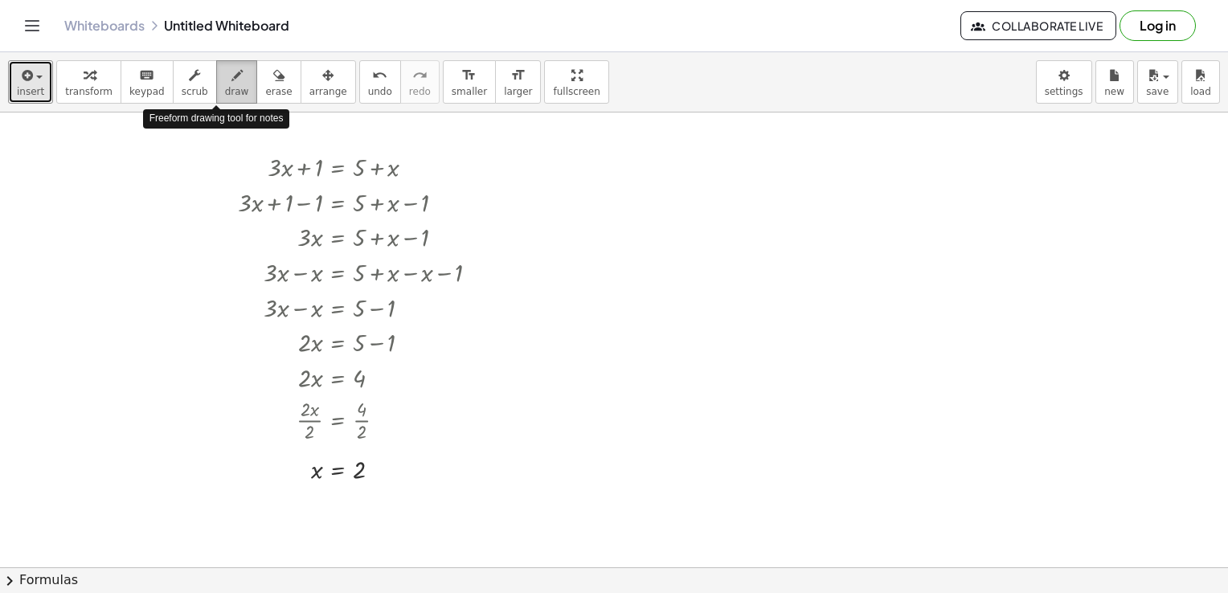
click at [225, 96] on span "draw" at bounding box center [237, 91] width 24 height 11
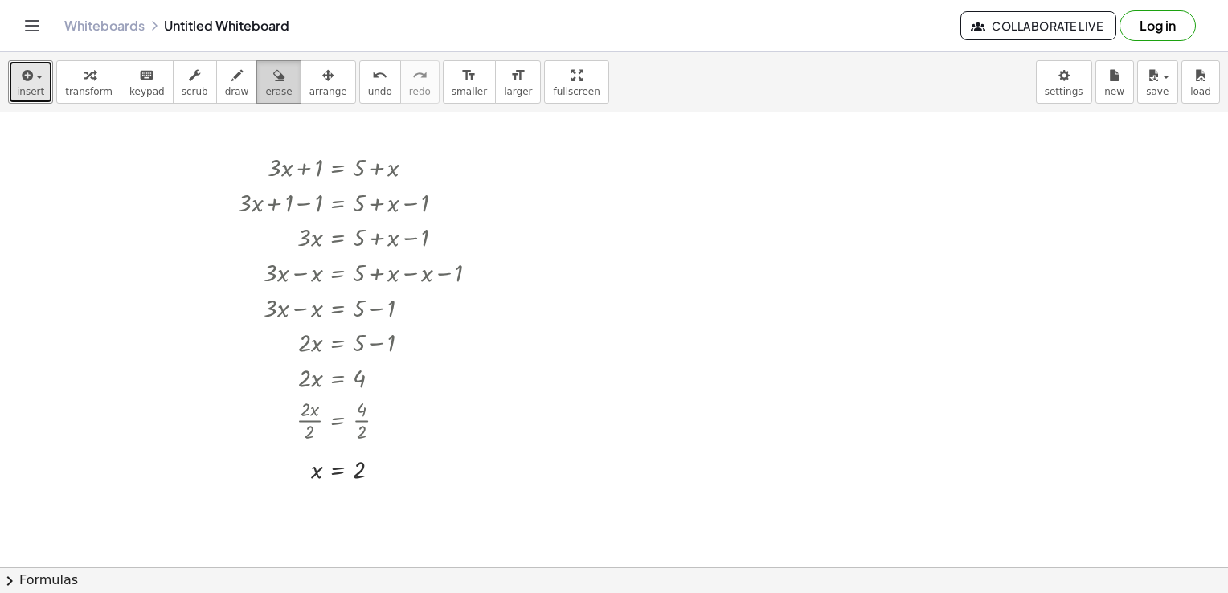
click at [263, 84] on button "erase" at bounding box center [278, 81] width 44 height 43
click at [227, 78] on button "draw" at bounding box center [237, 81] width 42 height 43
drag, startPoint x: 548, startPoint y: 182, endPoint x: 607, endPoint y: 219, distance: 69.6
click at [610, 227] on div at bounding box center [614, 595] width 1228 height 966
drag, startPoint x: 664, startPoint y: 172, endPoint x: 656, endPoint y: 224, distance: 52.7
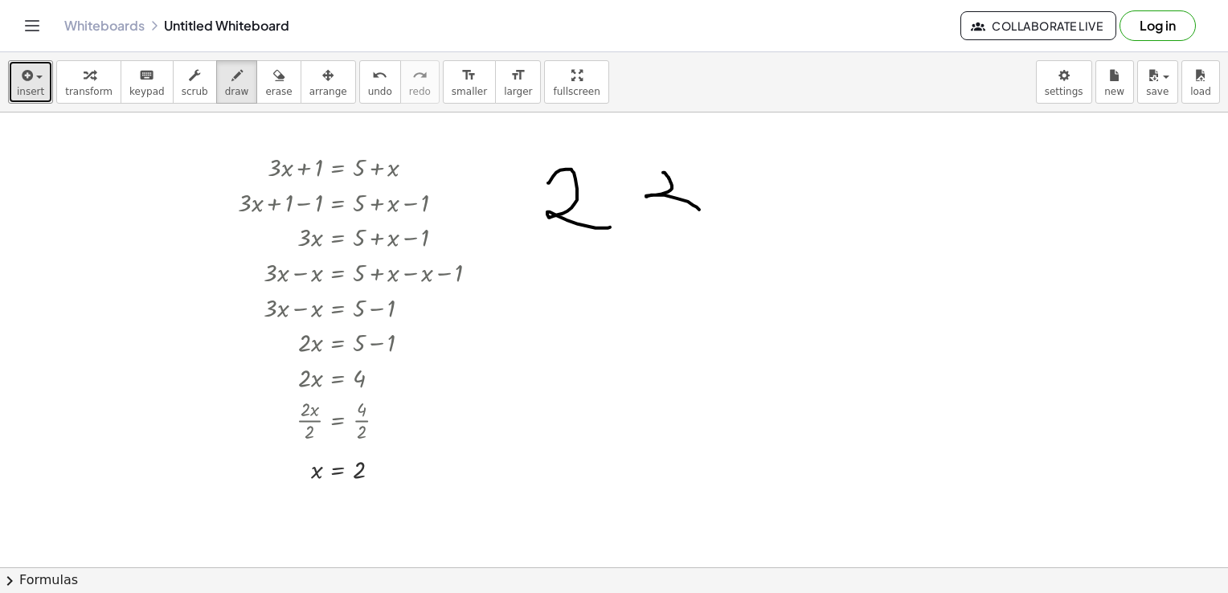
click at [656, 224] on div at bounding box center [614, 595] width 1228 height 966
drag, startPoint x: 662, startPoint y: 170, endPoint x: 636, endPoint y: 169, distance: 25.7
click at [636, 169] on div at bounding box center [614, 595] width 1228 height 966
drag, startPoint x: 735, startPoint y: 172, endPoint x: 812, endPoint y: 199, distance: 81.8
click at [779, 239] on div at bounding box center [614, 595] width 1228 height 966
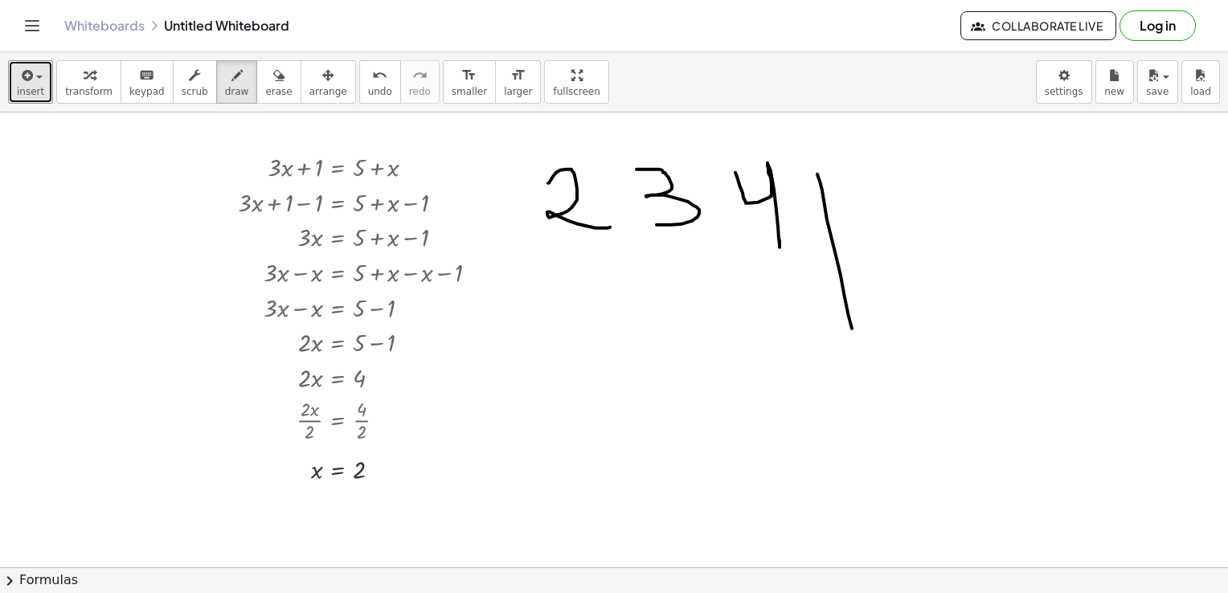
drag, startPoint x: 817, startPoint y: 174, endPoint x: 855, endPoint y: 350, distance: 180.7
click at [855, 350] on div at bounding box center [614, 595] width 1228 height 966
click at [231, 88] on button "draw" at bounding box center [237, 81] width 42 height 43
drag, startPoint x: 866, startPoint y: 185, endPoint x: 950, endPoint y: 234, distance: 97.6
click at [926, 229] on div at bounding box center [614, 595] width 1228 height 966
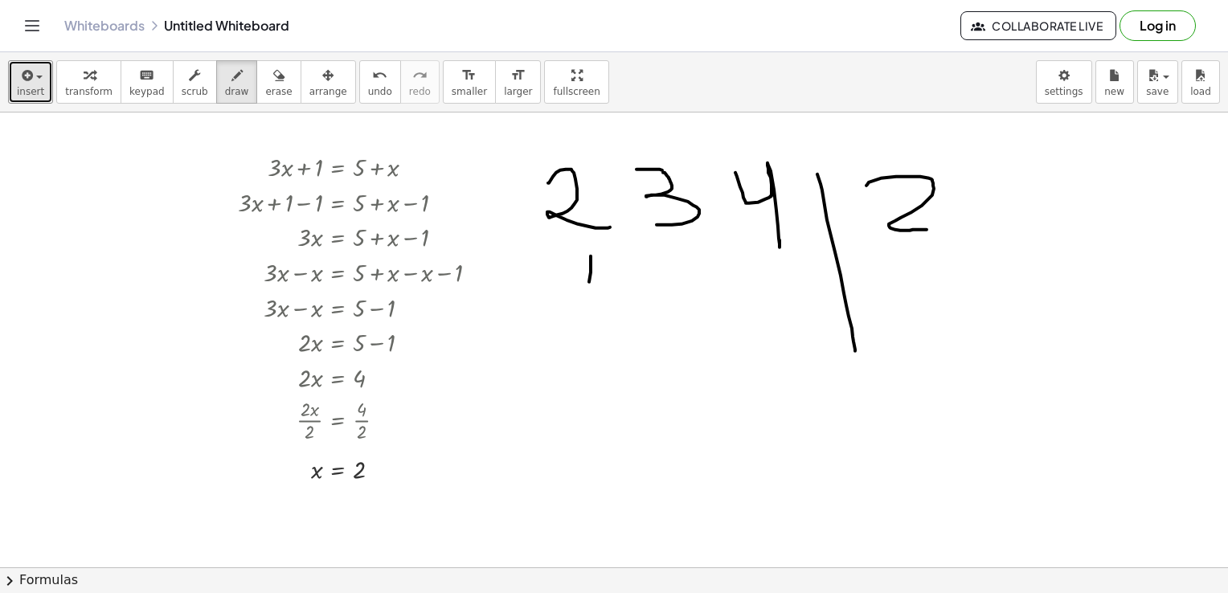
drag, startPoint x: 590, startPoint y: 255, endPoint x: 592, endPoint y: 296, distance: 40.2
click at [589, 297] on div at bounding box center [614, 595] width 1228 height 966
drag, startPoint x: 678, startPoint y: 251, endPoint x: 674, endPoint y: 292, distance: 40.4
click at [674, 292] on div at bounding box center [614, 595] width 1228 height 966
drag, startPoint x: 754, startPoint y: 255, endPoint x: 809, endPoint y: 299, distance: 69.8
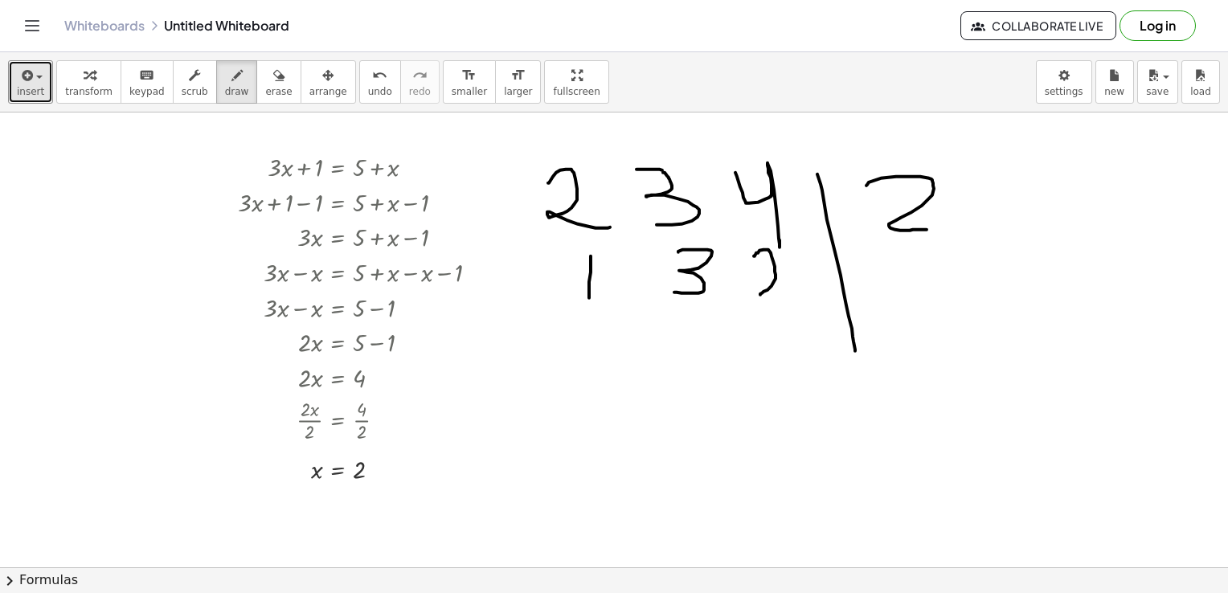
click at [806, 300] on div at bounding box center [614, 595] width 1228 height 966
drag, startPoint x: 865, startPoint y: 254, endPoint x: 895, endPoint y: 315, distance: 67.9
click at [921, 302] on div at bounding box center [614, 595] width 1228 height 966
drag, startPoint x: 789, startPoint y: 322, endPoint x: 789, endPoint y: 369, distance: 46.6
click at [789, 369] on div at bounding box center [614, 595] width 1228 height 966
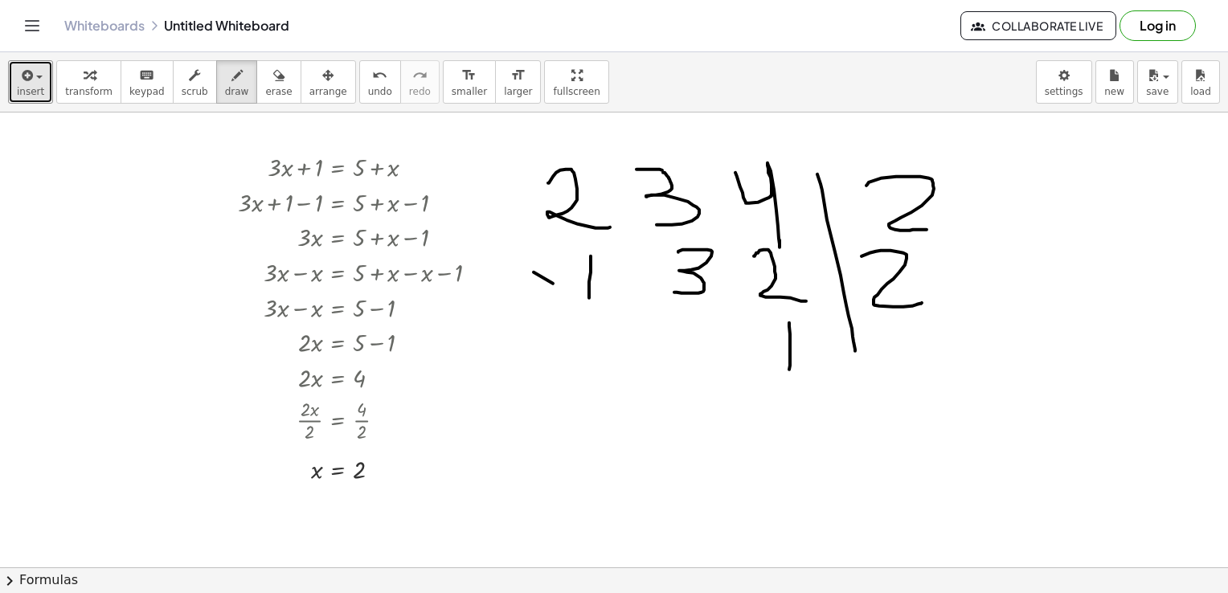
drag, startPoint x: 553, startPoint y: 283, endPoint x: 754, endPoint y: 281, distance: 201.7
click at [754, 297] on div at bounding box center [614, 595] width 1228 height 966
click at [359, 79] on button "undo undo" at bounding box center [380, 81] width 42 height 43
click at [368, 79] on div "undo" at bounding box center [380, 74] width 24 height 19
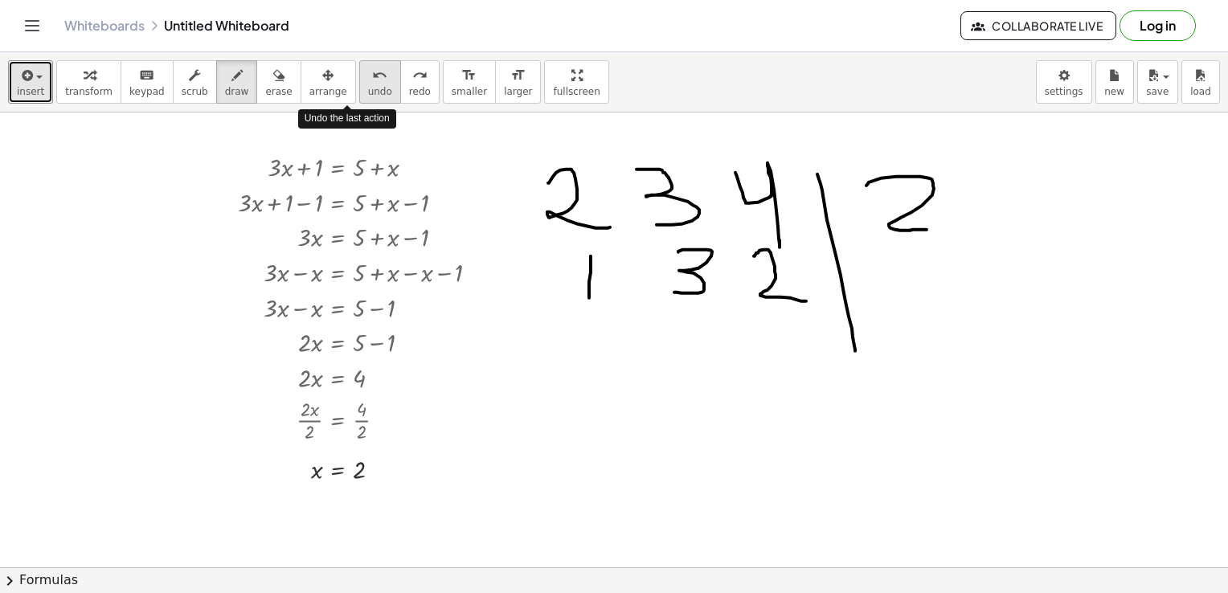
click at [368, 79] on div "undo" at bounding box center [380, 74] width 24 height 19
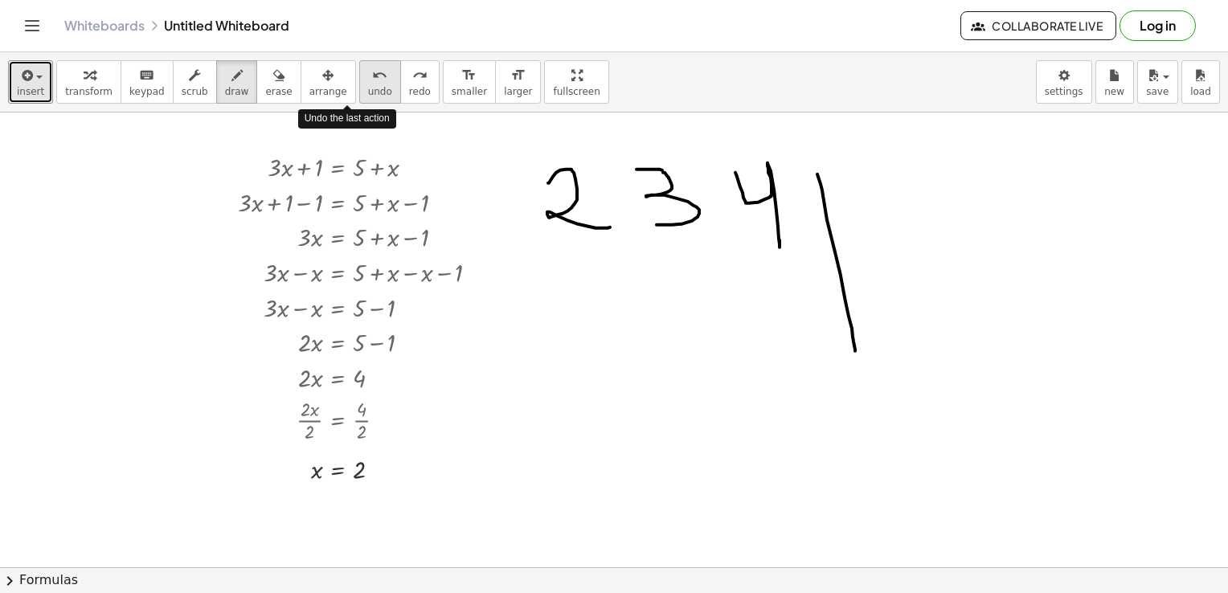
click at [368, 79] on div "undo" at bounding box center [380, 74] width 24 height 19
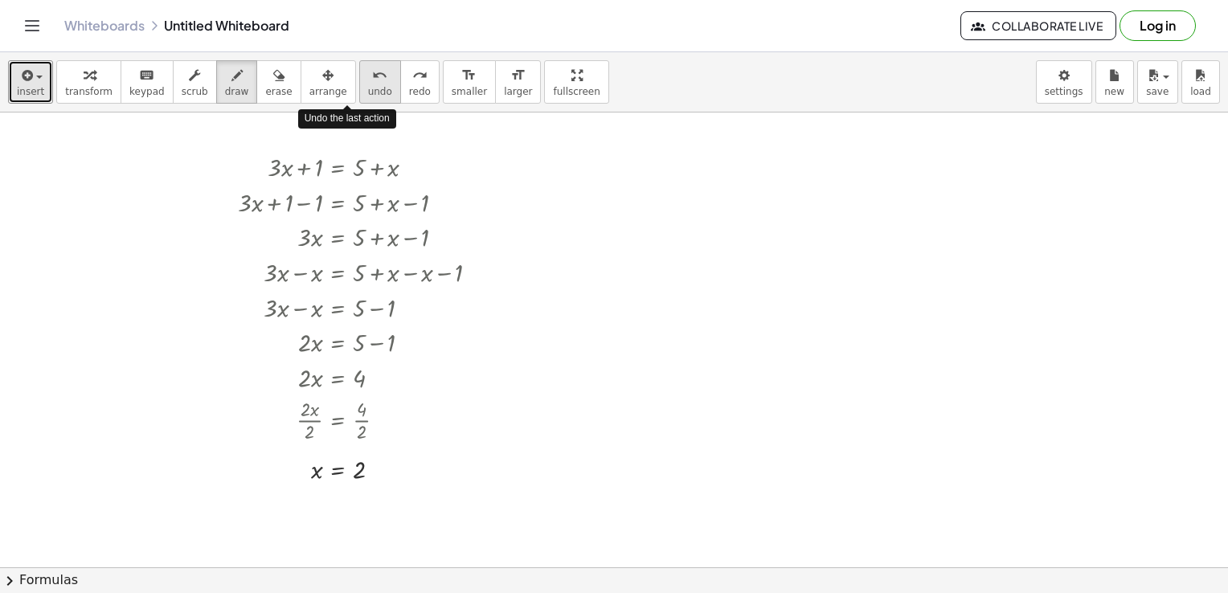
click at [368, 79] on div "undo" at bounding box center [380, 74] width 24 height 19
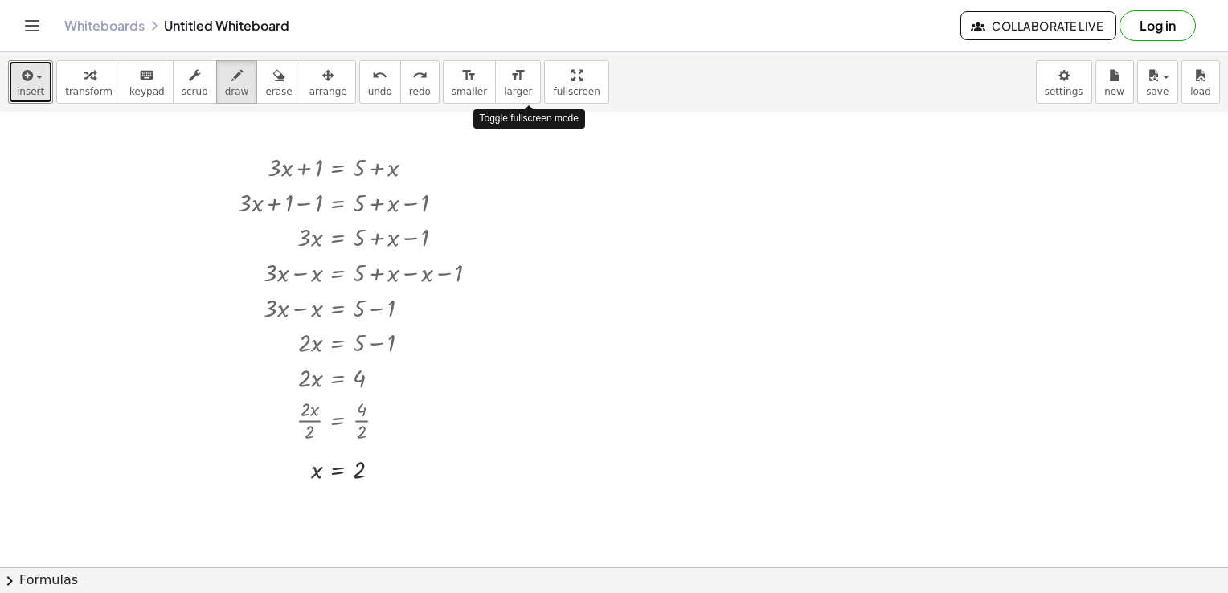
drag, startPoint x: 533, startPoint y: 91, endPoint x: 536, endPoint y: 150, distance: 59.5
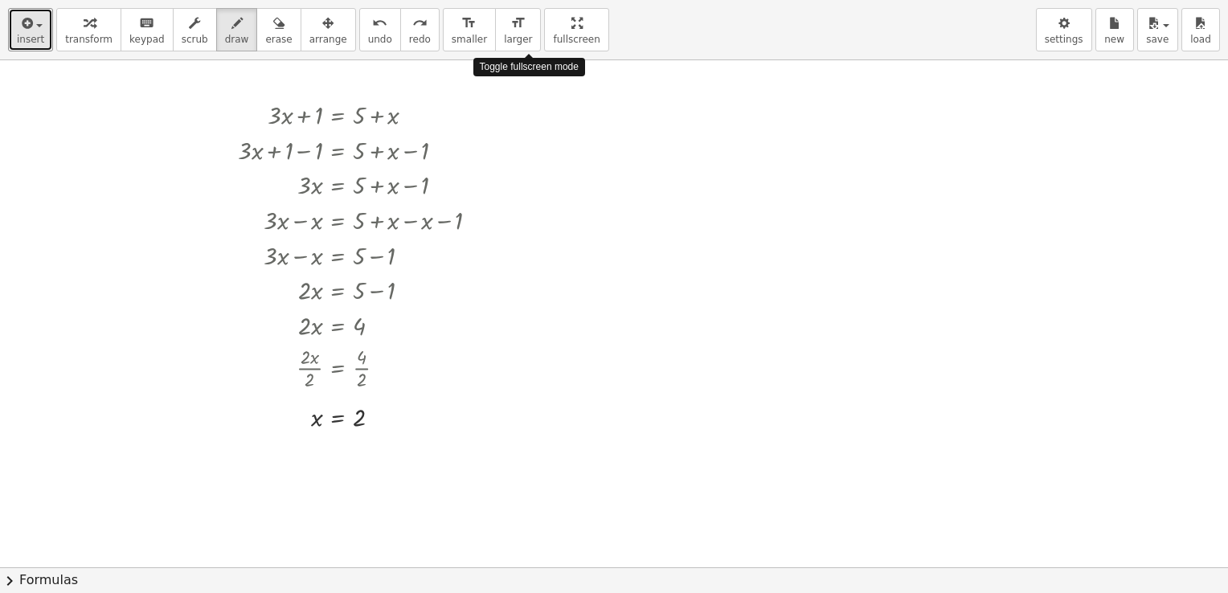
click at [536, 150] on div "insert select one: Math Expression Function Text Youtube Video Graphing Geometr…" at bounding box center [614, 296] width 1228 height 593
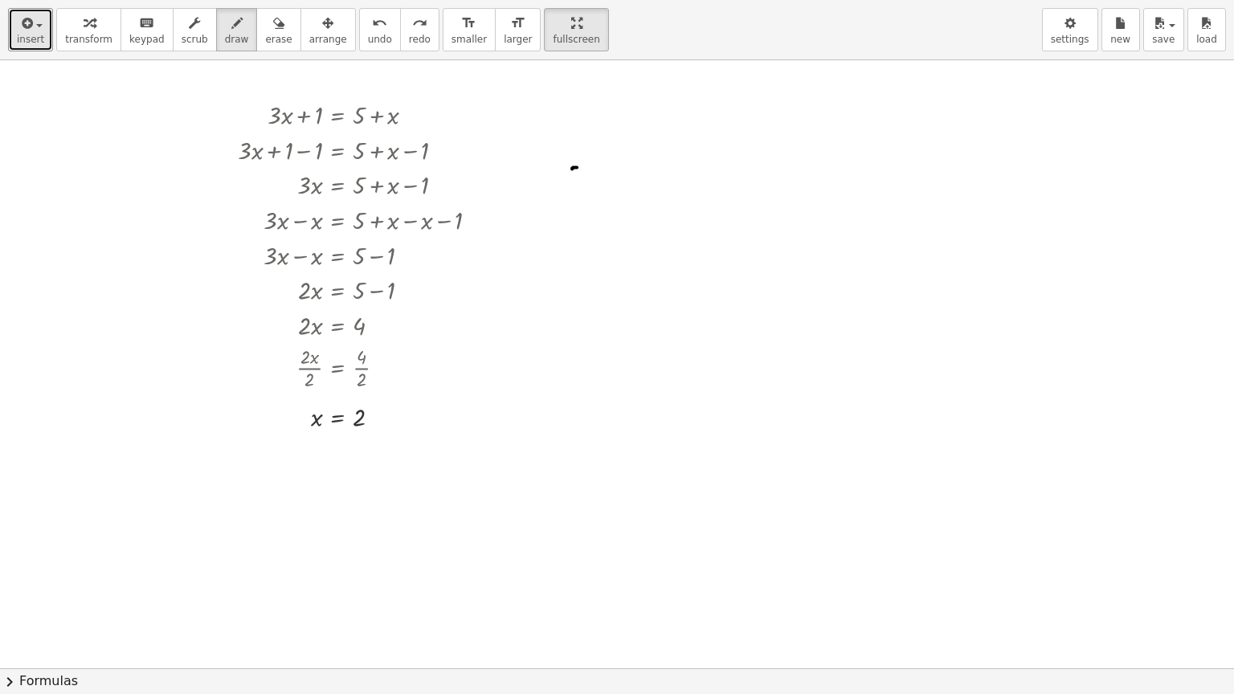
drag, startPoint x: 572, startPoint y: 169, endPoint x: 652, endPoint y: 176, distance: 80.7
click at [688, 180] on div at bounding box center [617, 668] width 1234 height 1216
drag, startPoint x: 649, startPoint y: 244, endPoint x: 689, endPoint y: 255, distance: 41.5
click at [678, 255] on div at bounding box center [617, 668] width 1234 height 1216
drag, startPoint x: 704, startPoint y: 247, endPoint x: 722, endPoint y: 267, distance: 26.7
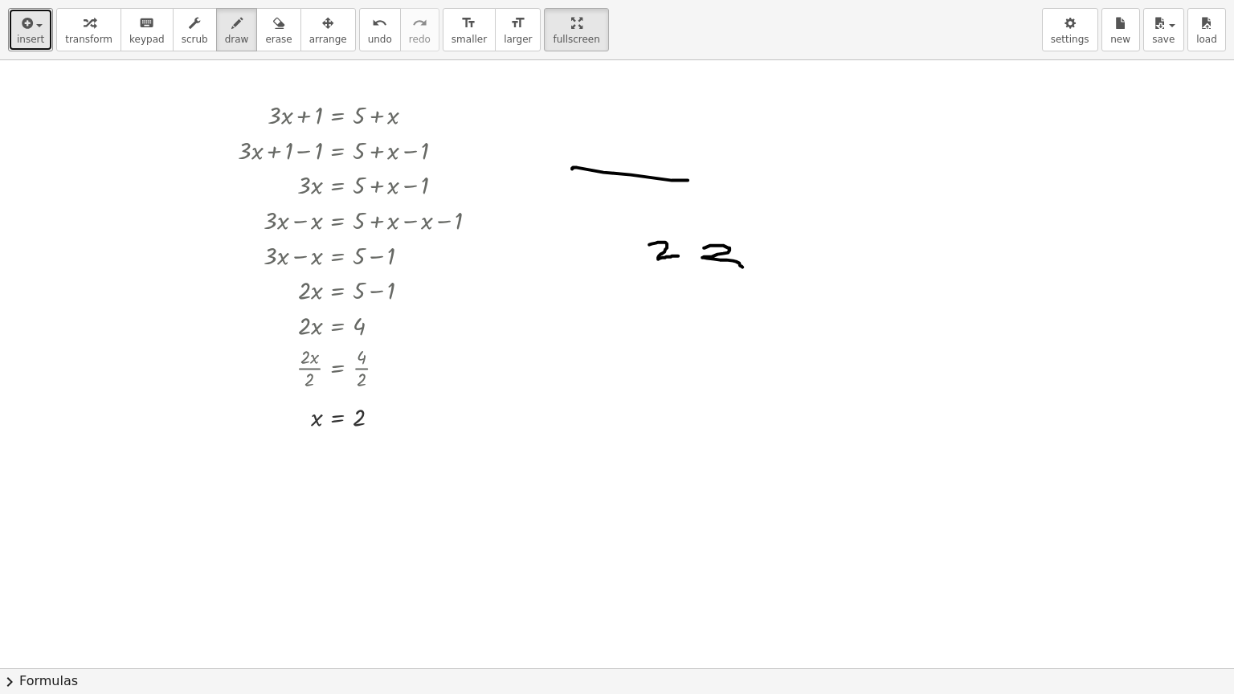
click at [720, 271] on div at bounding box center [617, 668] width 1234 height 1216
drag, startPoint x: 774, startPoint y: 248, endPoint x: 801, endPoint y: 273, distance: 37.0
click at [801, 273] on div at bounding box center [617, 668] width 1234 height 1216
drag, startPoint x: 839, startPoint y: 247, endPoint x: 860, endPoint y: 281, distance: 39.7
click at [856, 380] on div at bounding box center [617, 668] width 1234 height 1216
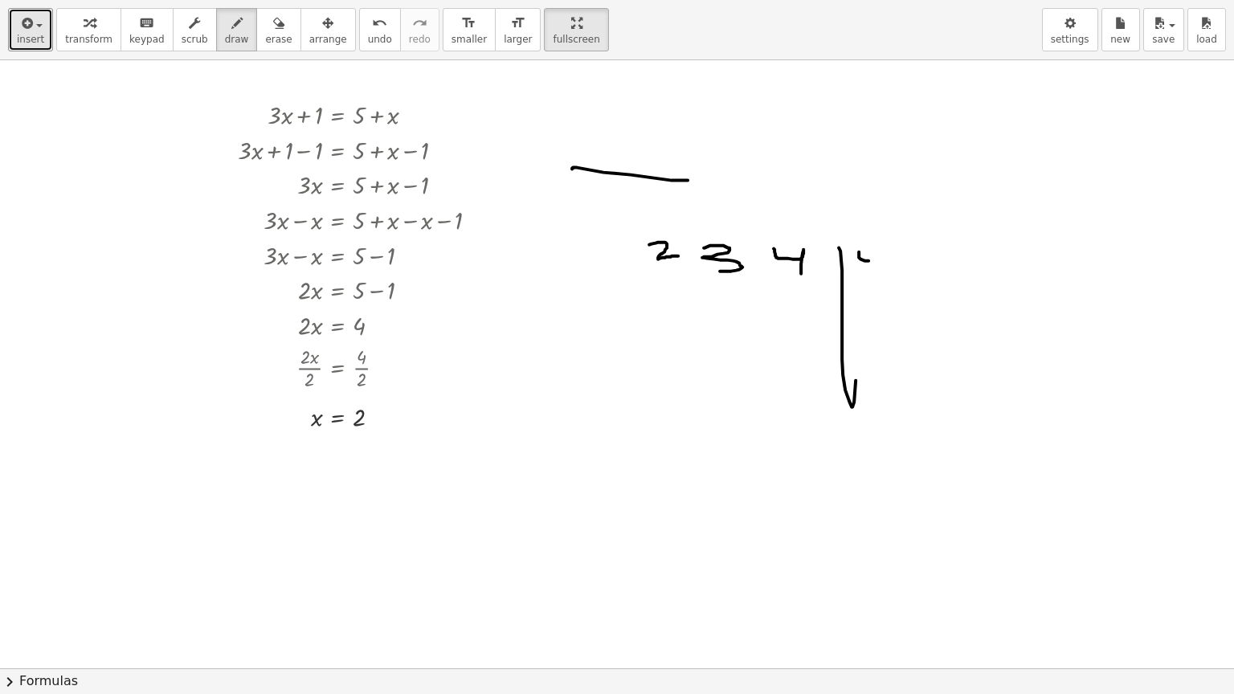
drag, startPoint x: 859, startPoint y: 251, endPoint x: 878, endPoint y: 270, distance: 26.7
click at [878, 270] on div at bounding box center [617, 668] width 1234 height 1216
drag, startPoint x: 864, startPoint y: 248, endPoint x: 897, endPoint y: 259, distance: 33.8
click at [897, 257] on div at bounding box center [617, 668] width 1234 height 1216
drag, startPoint x: 882, startPoint y: 271, endPoint x: 858, endPoint y: 275, distance: 24.4
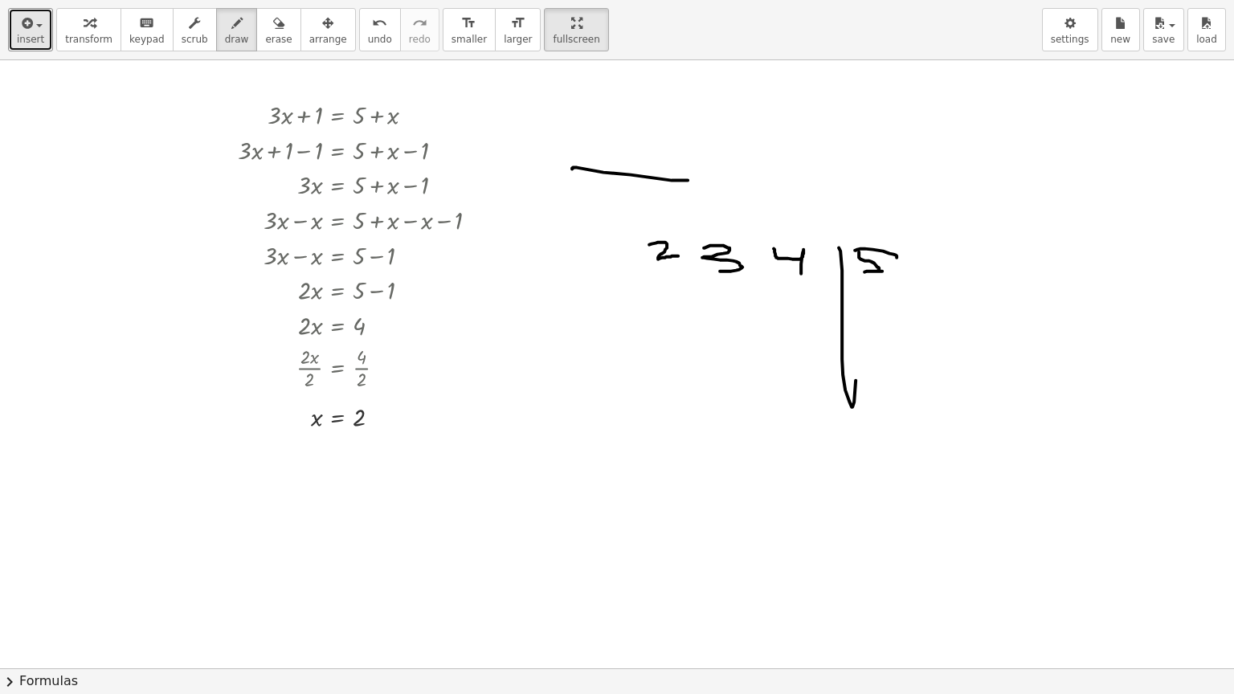
click at [858, 274] on div at bounding box center [617, 668] width 1234 height 1216
drag, startPoint x: 569, startPoint y: 396, endPoint x: 749, endPoint y: 402, distance: 180.0
drag, startPoint x: 749, startPoint y: 402, endPoint x: 652, endPoint y: 398, distance: 96.5
click at [652, 398] on div at bounding box center [617, 668] width 1234 height 1216
drag, startPoint x: 660, startPoint y: 440, endPoint x: 755, endPoint y: 470, distance: 99.4
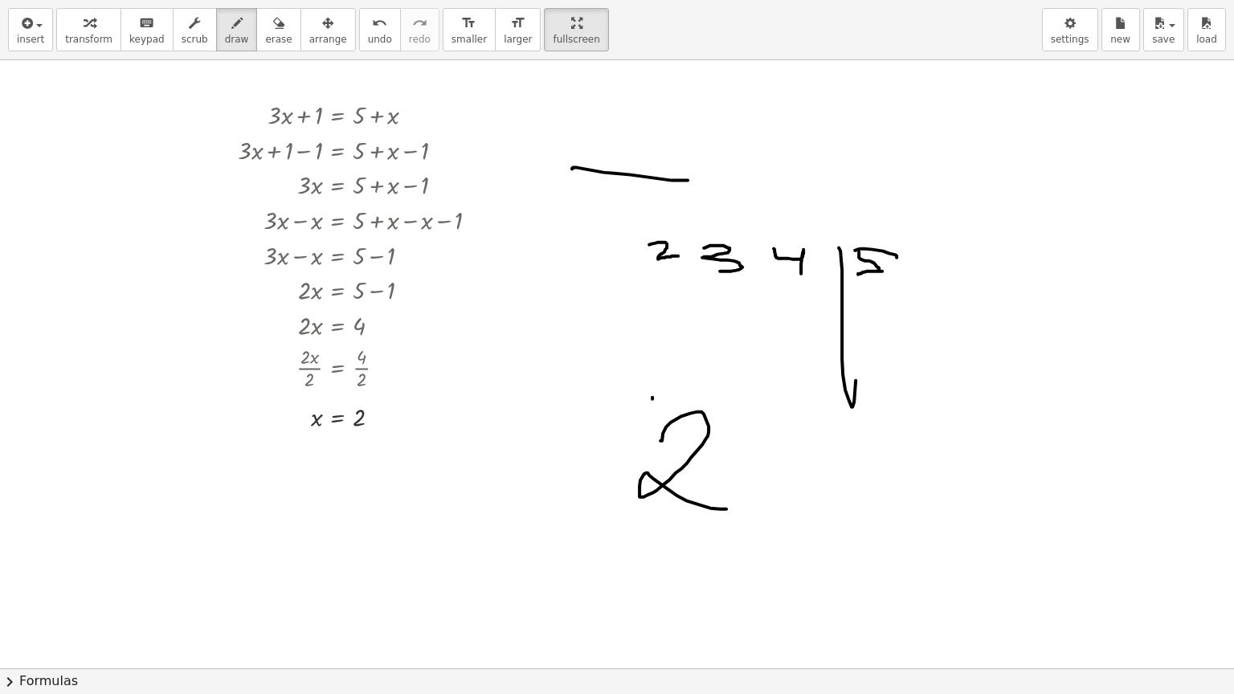
click at [737, 480] on div at bounding box center [617, 668] width 1234 height 1216
drag, startPoint x: 768, startPoint y: 434, endPoint x: 774, endPoint y: 488, distance: 55.0
click at [774, 492] on div at bounding box center [617, 668] width 1234 height 1216
drag, startPoint x: 856, startPoint y: 443, endPoint x: 917, endPoint y: 512, distance: 91.6
click at [913, 524] on div at bounding box center [617, 668] width 1234 height 1216
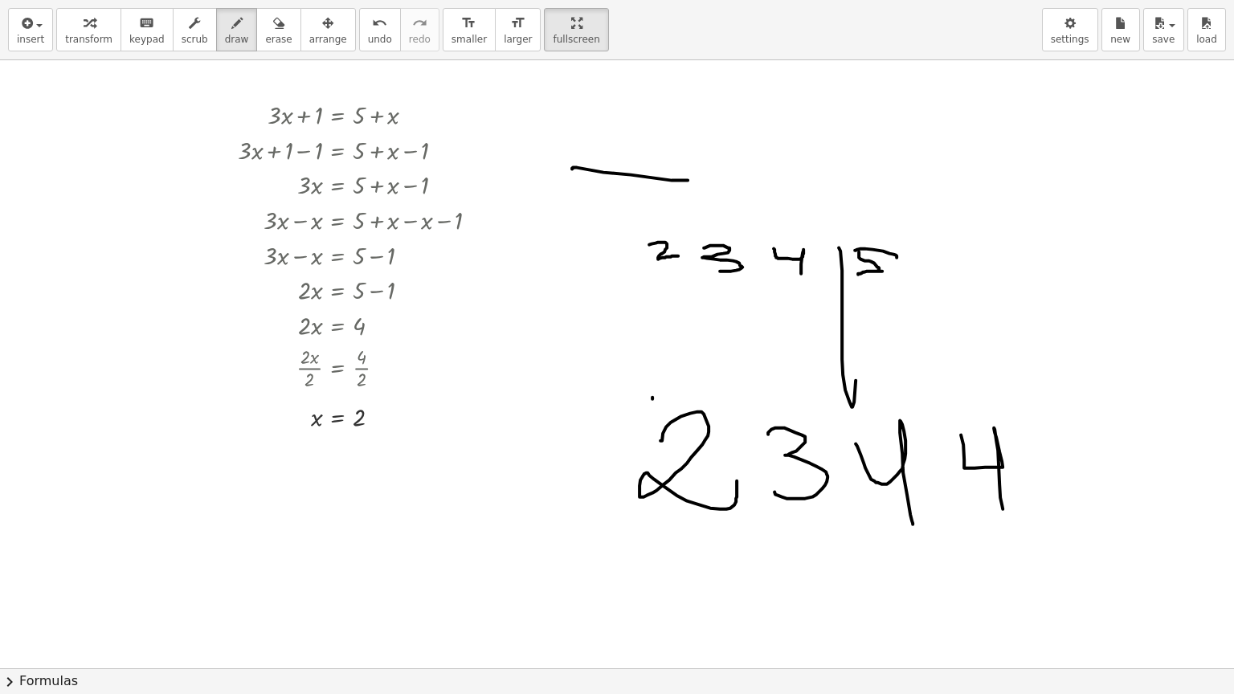
drag, startPoint x: 961, startPoint y: 435, endPoint x: 1003, endPoint y: 510, distance: 86.3
click at [1003, 510] on div at bounding box center [617, 668] width 1234 height 1216
click at [372, 26] on icon "undo" at bounding box center [379, 23] width 15 height 19
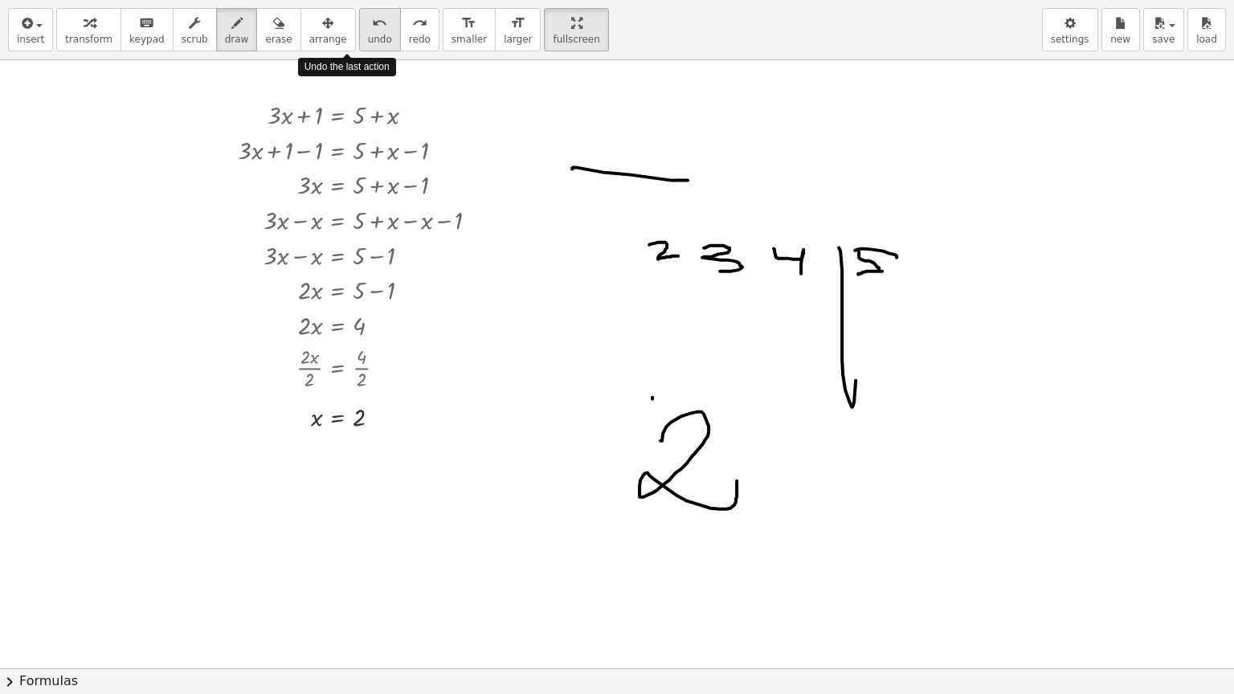
click at [372, 26] on icon "undo" at bounding box center [379, 23] width 15 height 19
click at [368, 28] on div "undo" at bounding box center [380, 22] width 24 height 19
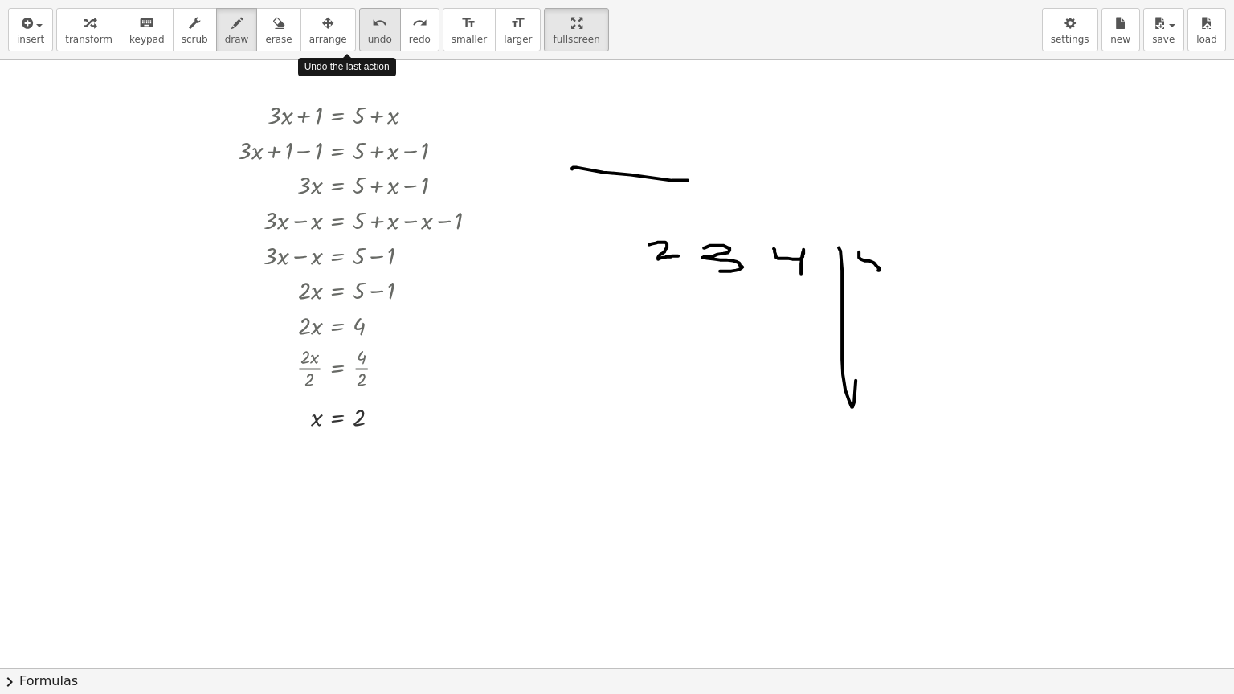
click at [368, 28] on div "undo" at bounding box center [380, 22] width 24 height 19
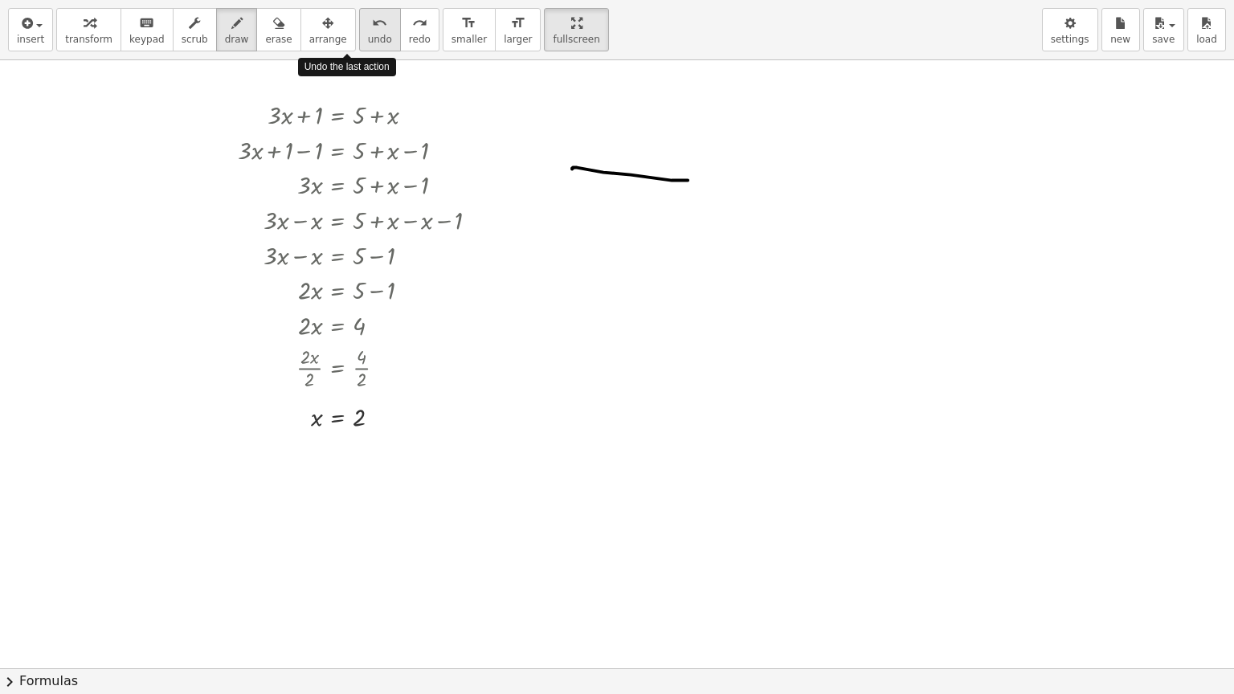
click at [368, 28] on div "undo" at bounding box center [380, 22] width 24 height 19
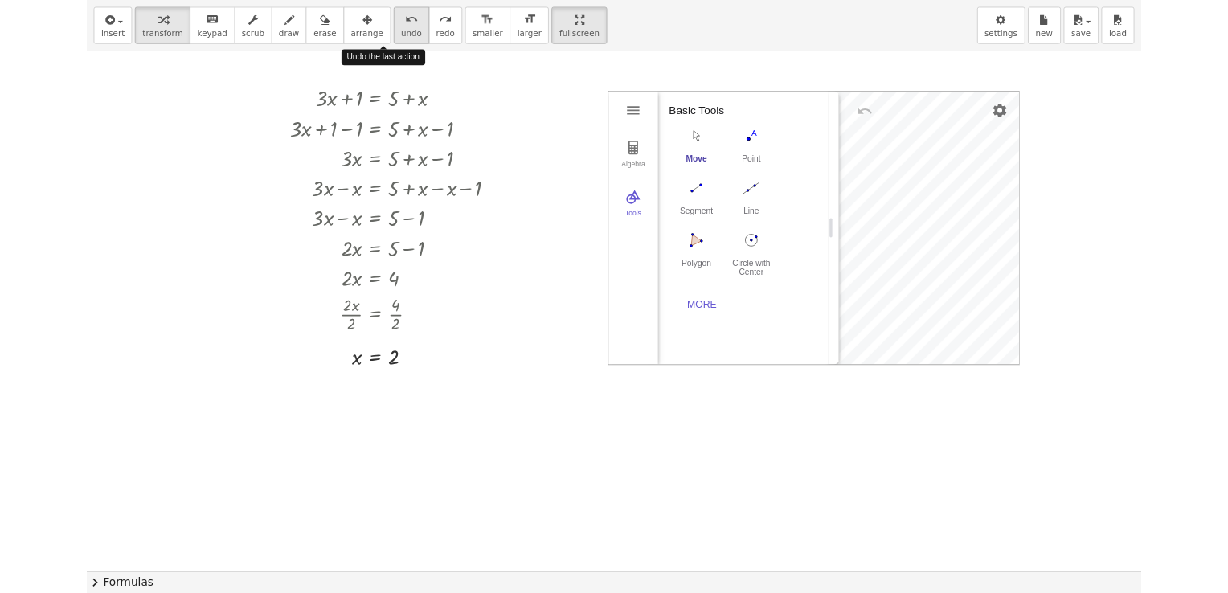
scroll to position [202, 0]
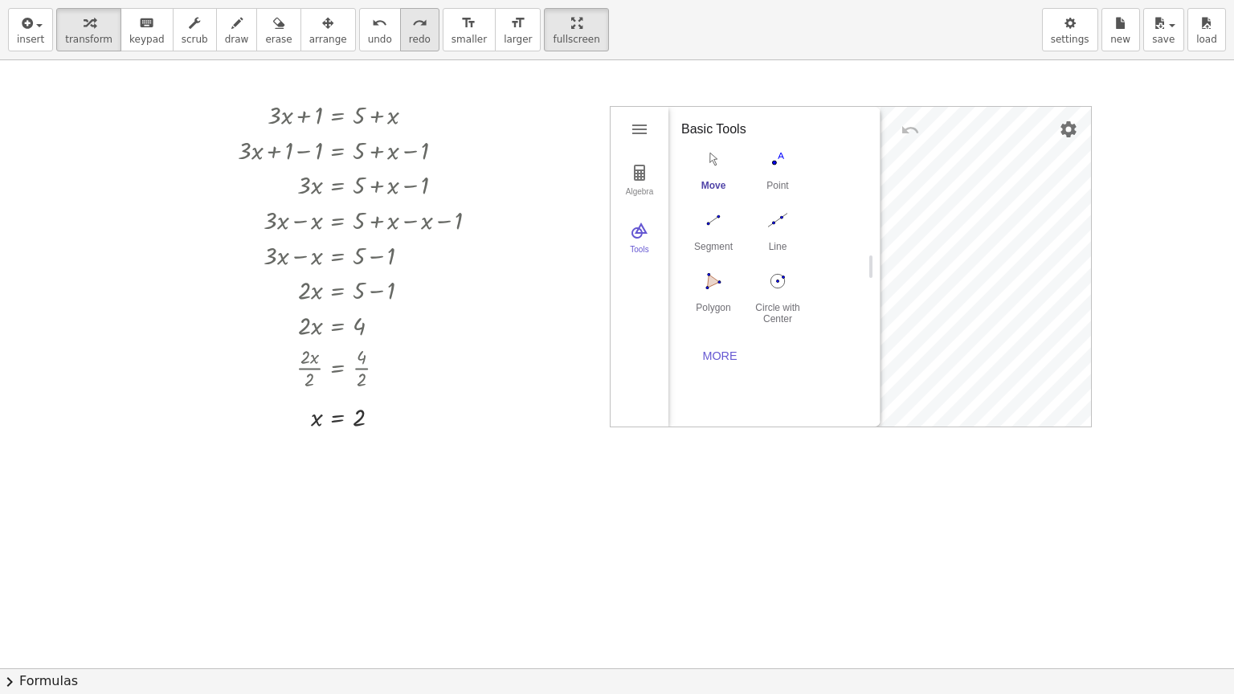
click at [400, 35] on button "redo redo" at bounding box center [419, 29] width 39 height 43
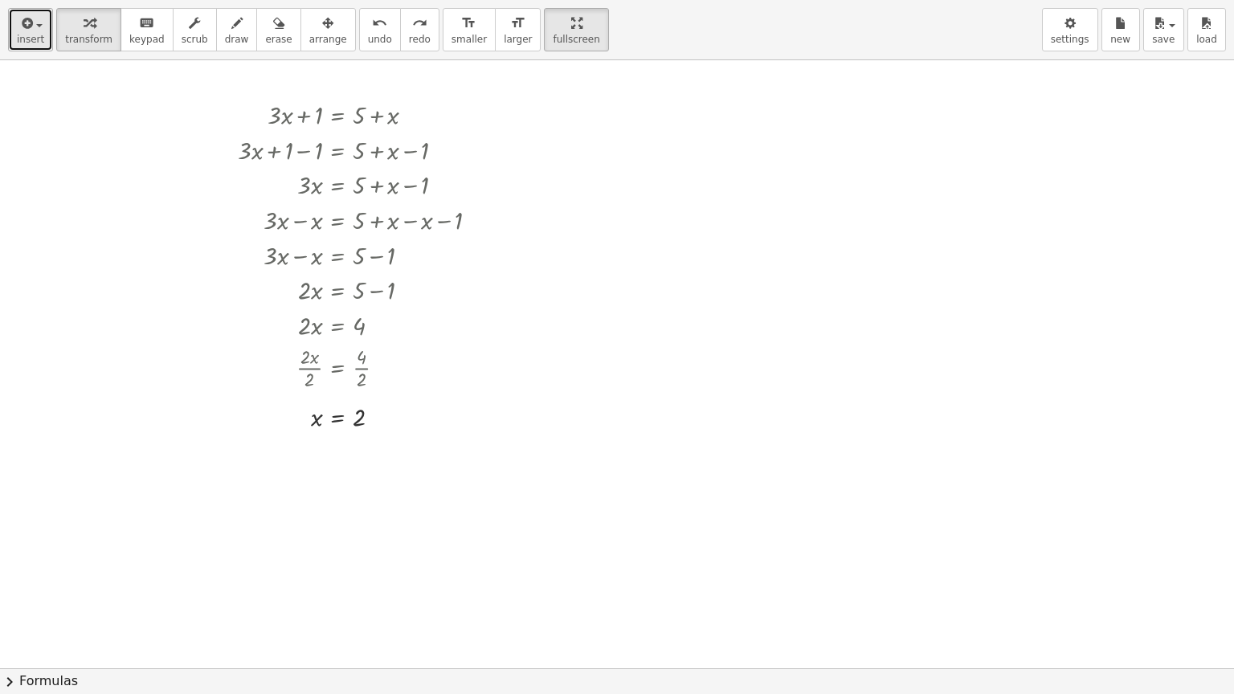
click at [18, 30] on icon "button" at bounding box center [25, 23] width 14 height 19
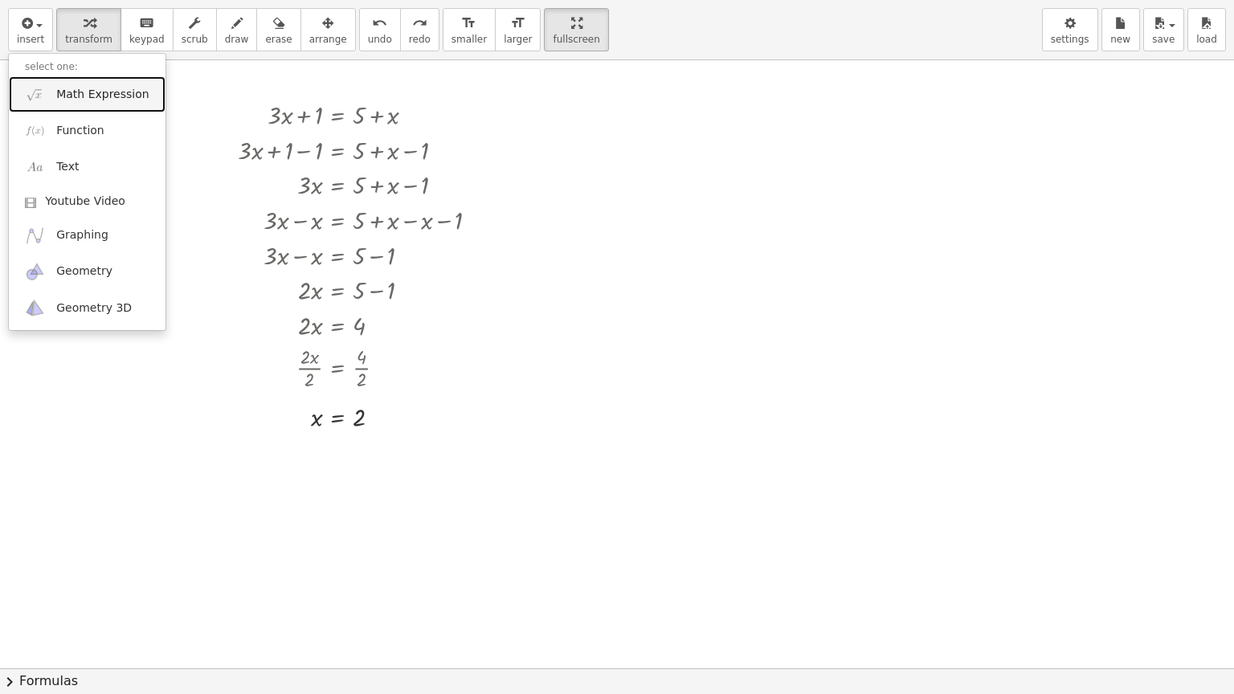
click at [76, 100] on span "Math Expression" at bounding box center [102, 95] width 92 height 16
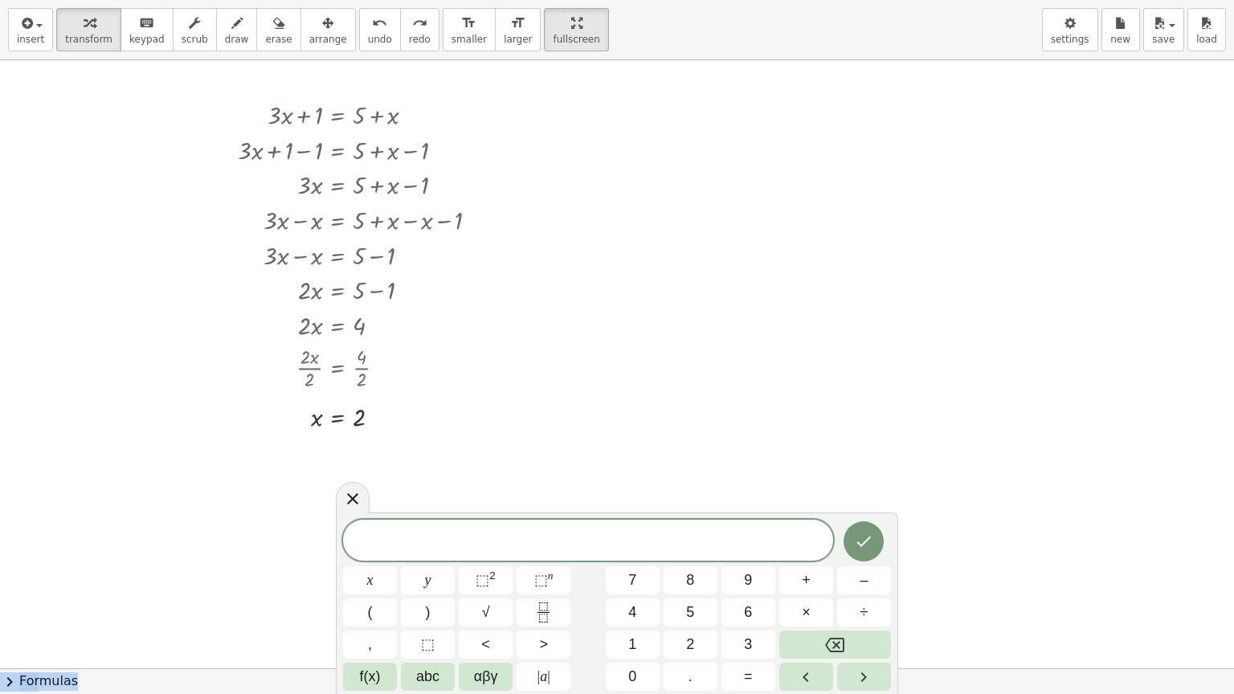
drag, startPoint x: 843, startPoint y: 522, endPoint x: 1032, endPoint y: 317, distance: 278.6
click at [1032, 317] on div "insert select one: Math Expression Function Text Youtube Video Graphing Geometr…" at bounding box center [617, 347] width 1234 height 694
click at [559, 568] on button "Fraction" at bounding box center [544, 613] width 54 height 28
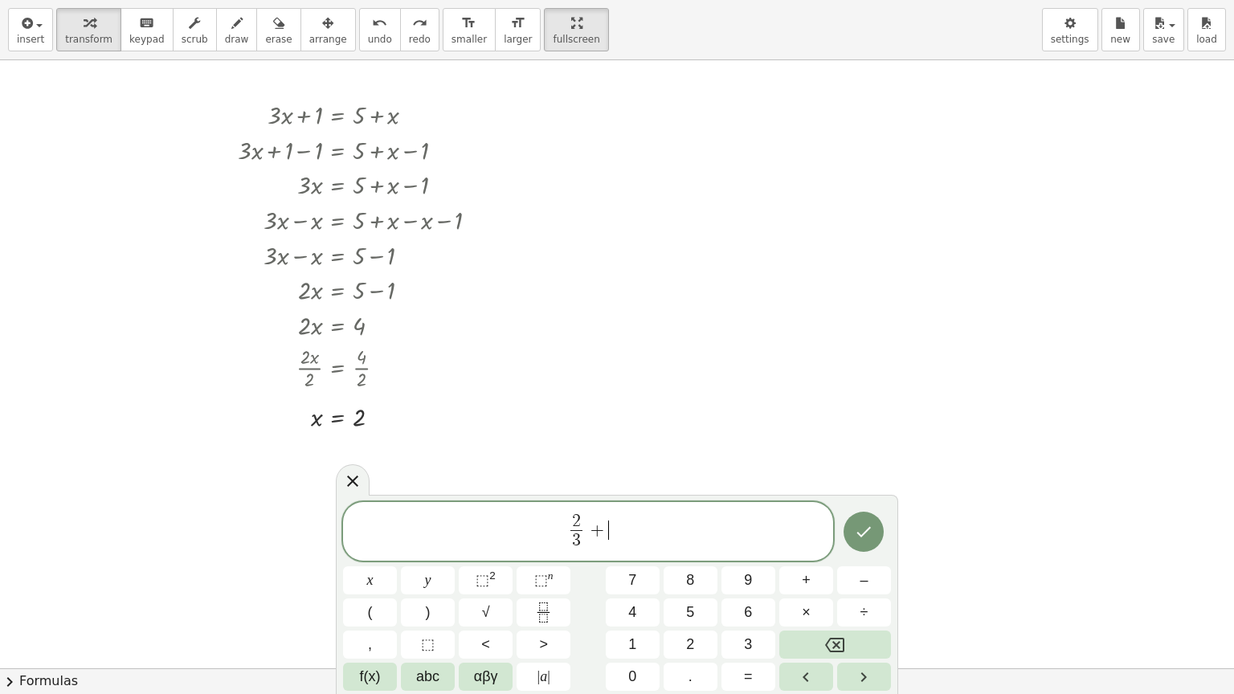
click at [647, 548] on span "2 3 ​ + ​" at bounding box center [588, 533] width 490 height 43
click at [547, 568] on icon "Fraction" at bounding box center [543, 613] width 20 height 20
click at [870, 535] on icon "Done" at bounding box center [863, 531] width 19 height 19
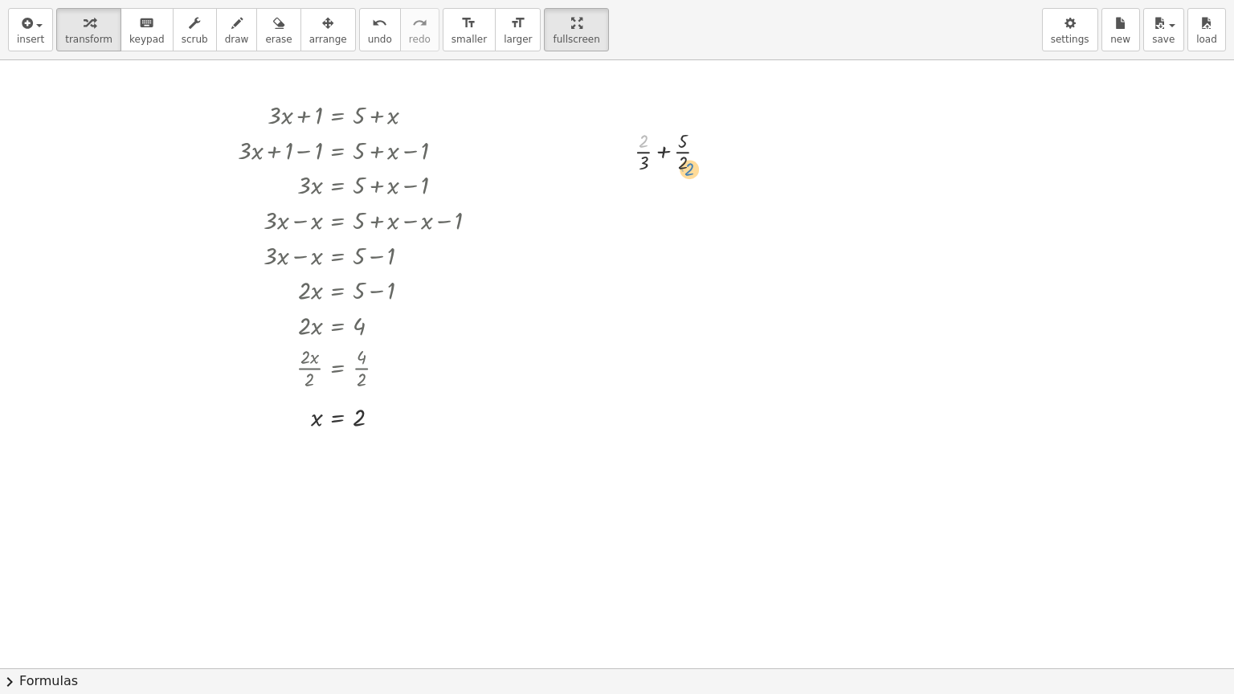
drag, startPoint x: 648, startPoint y: 143, endPoint x: 694, endPoint y: 171, distance: 53.7
click at [694, 171] on div at bounding box center [677, 150] width 100 height 50
click at [660, 154] on div at bounding box center [677, 150] width 100 height 50
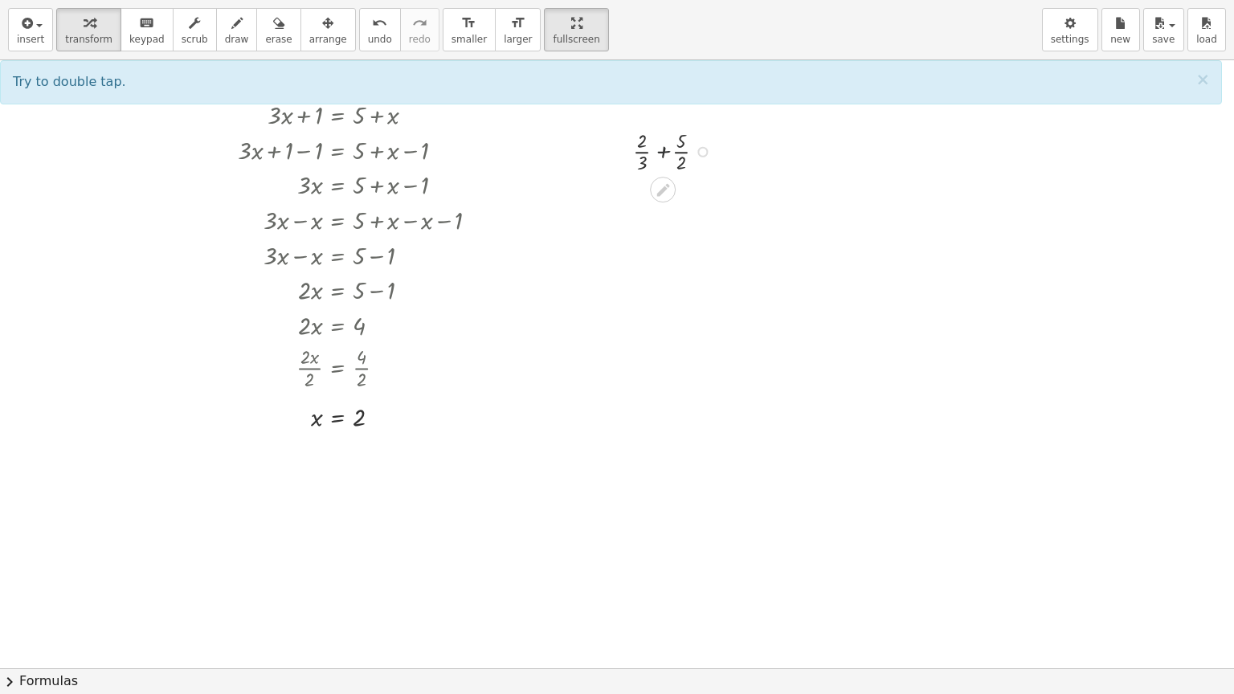
click at [672, 150] on div at bounding box center [677, 150] width 100 height 50
click at [665, 148] on div at bounding box center [677, 150] width 100 height 50
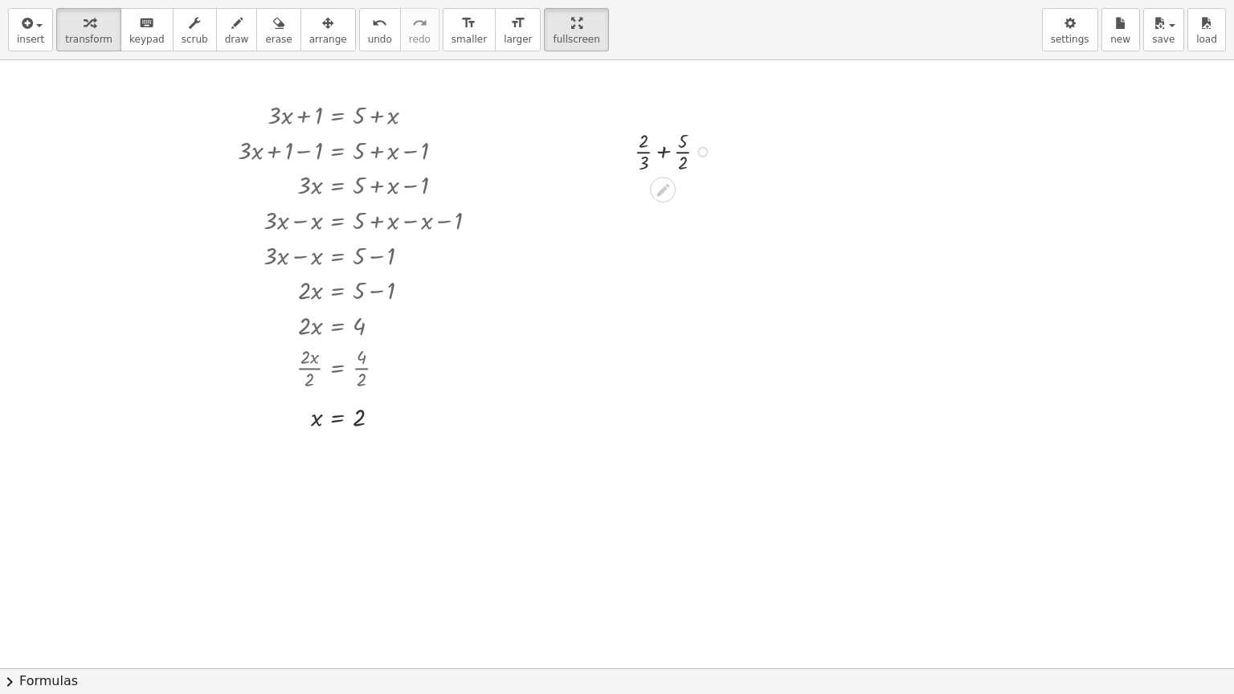
click at [665, 148] on div at bounding box center [677, 150] width 100 height 50
click at [635, 190] on div at bounding box center [676, 200] width 129 height 50
click at [636, 263] on div at bounding box center [676, 251] width 129 height 50
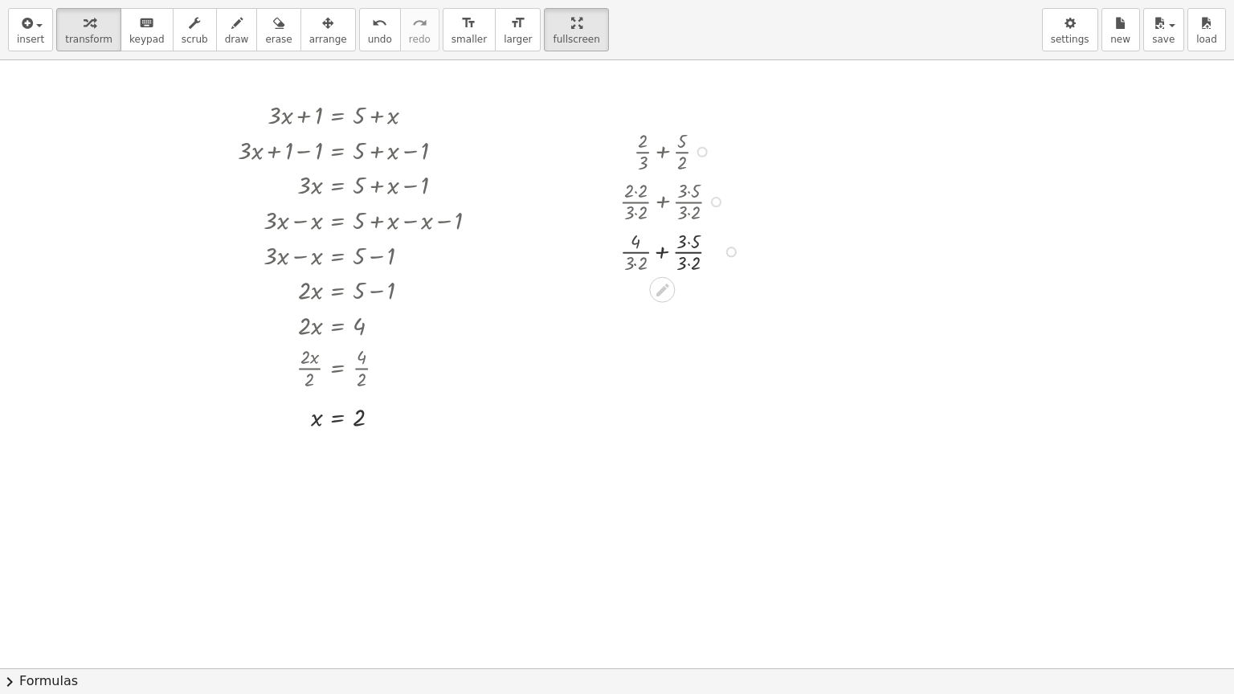
click at [636, 263] on div at bounding box center [676, 251] width 159 height 50
click at [704, 297] on div at bounding box center [676, 301] width 159 height 50
click at [689, 236] on div at bounding box center [676, 251] width 159 height 50
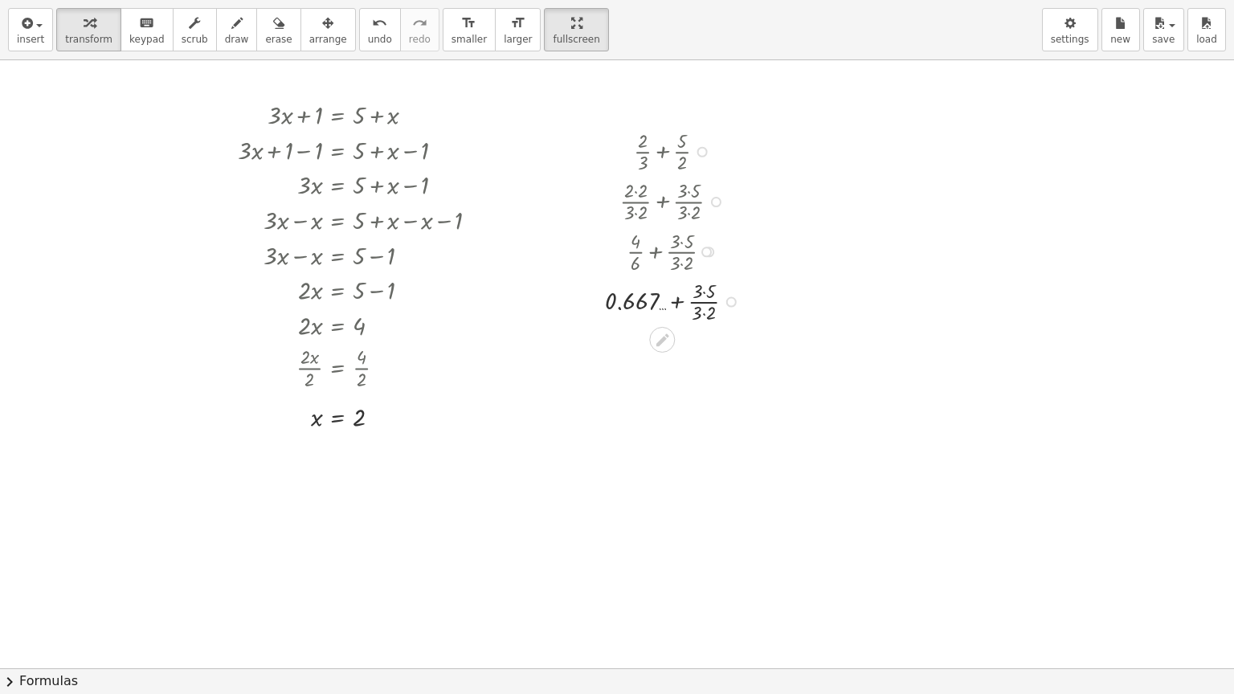
drag, startPoint x: 689, startPoint y: 236, endPoint x: 703, endPoint y: 287, distance: 52.6
click at [703, 287] on div at bounding box center [676, 301] width 159 height 50
click at [702, 358] on div at bounding box center [676, 350] width 159 height 50
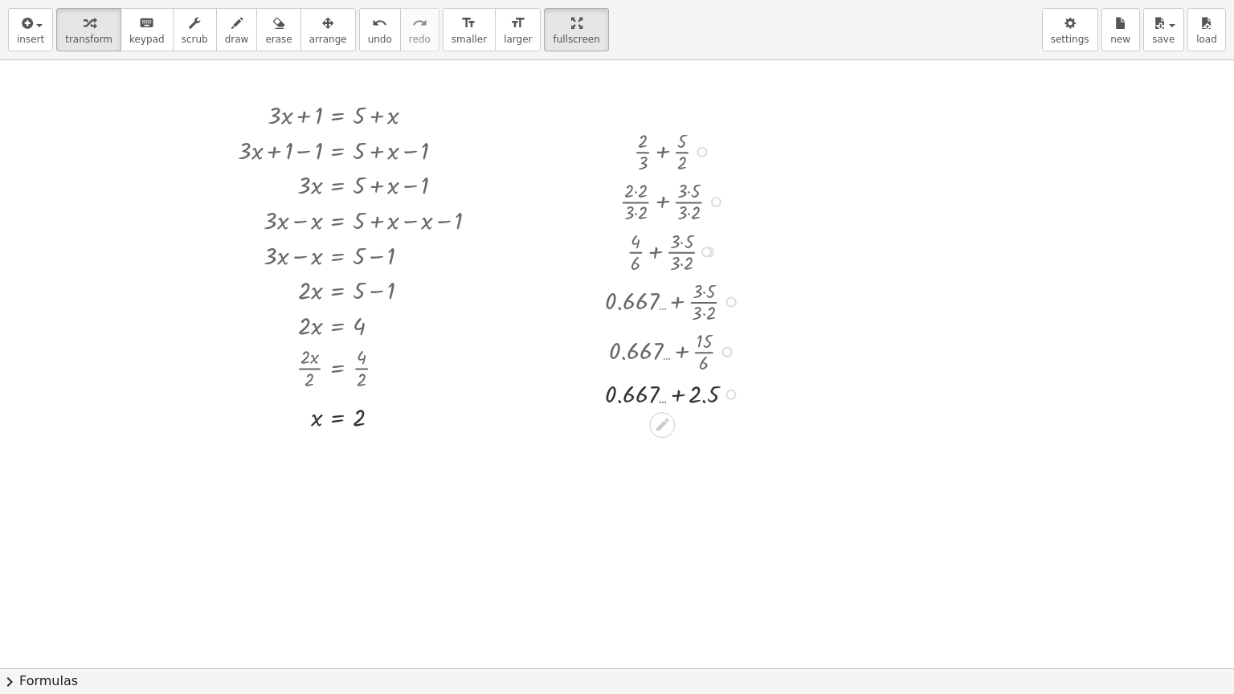
click at [674, 390] on div at bounding box center [676, 392] width 159 height 35
click at [674, 390] on div at bounding box center [676, 393] width 159 height 34
click at [658, 460] on icon at bounding box center [662, 458] width 13 height 13
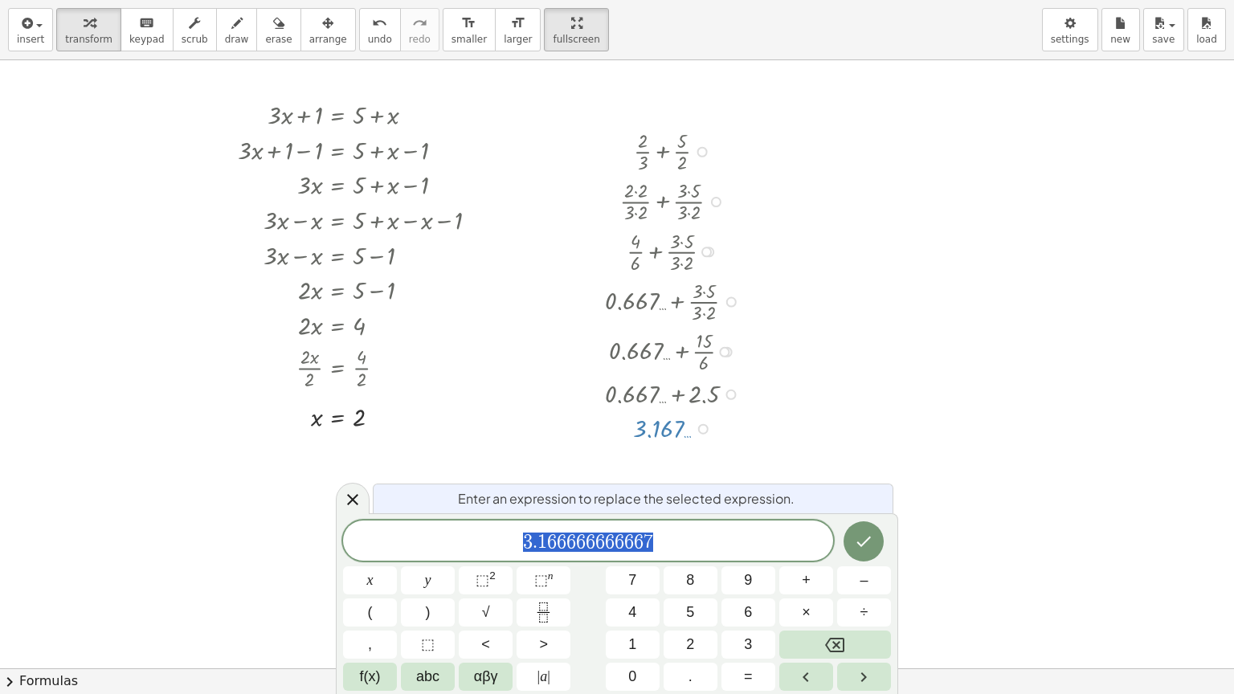
click at [684, 501] on span "Enter an expression to replace the selected expression." at bounding box center [626, 498] width 337 height 19
click at [860, 374] on div at bounding box center [617, 668] width 1234 height 1216
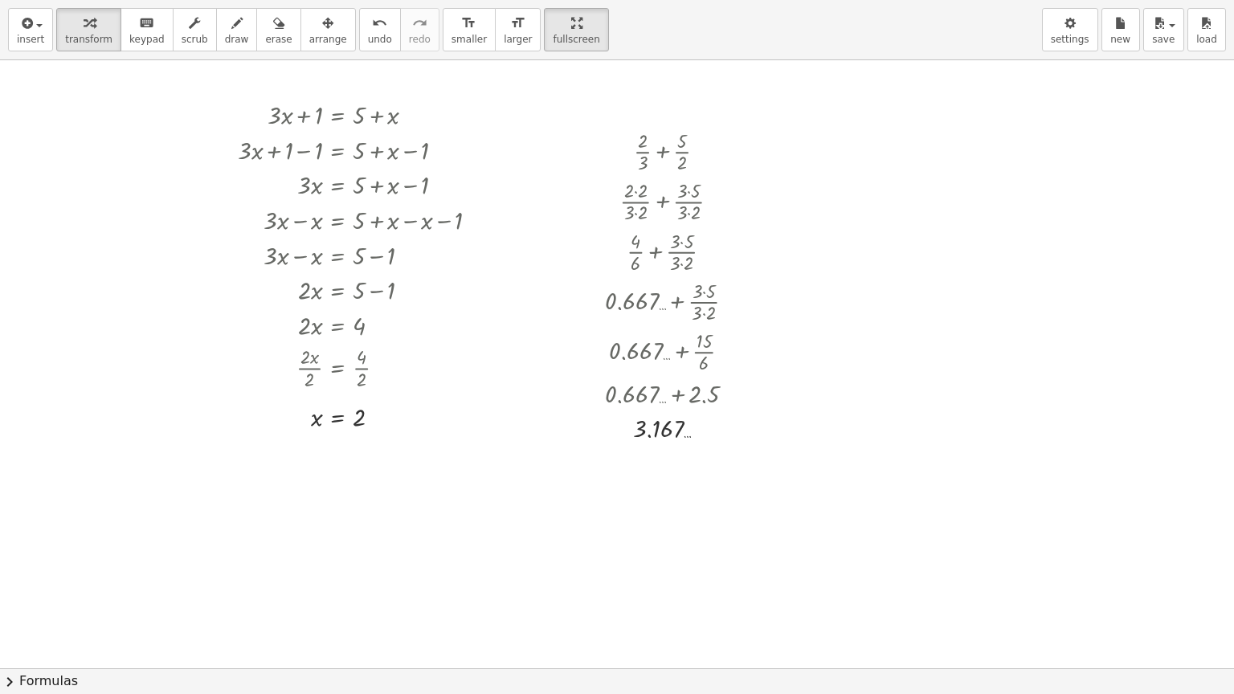
click at [832, 174] on div at bounding box center [617, 668] width 1234 height 1216
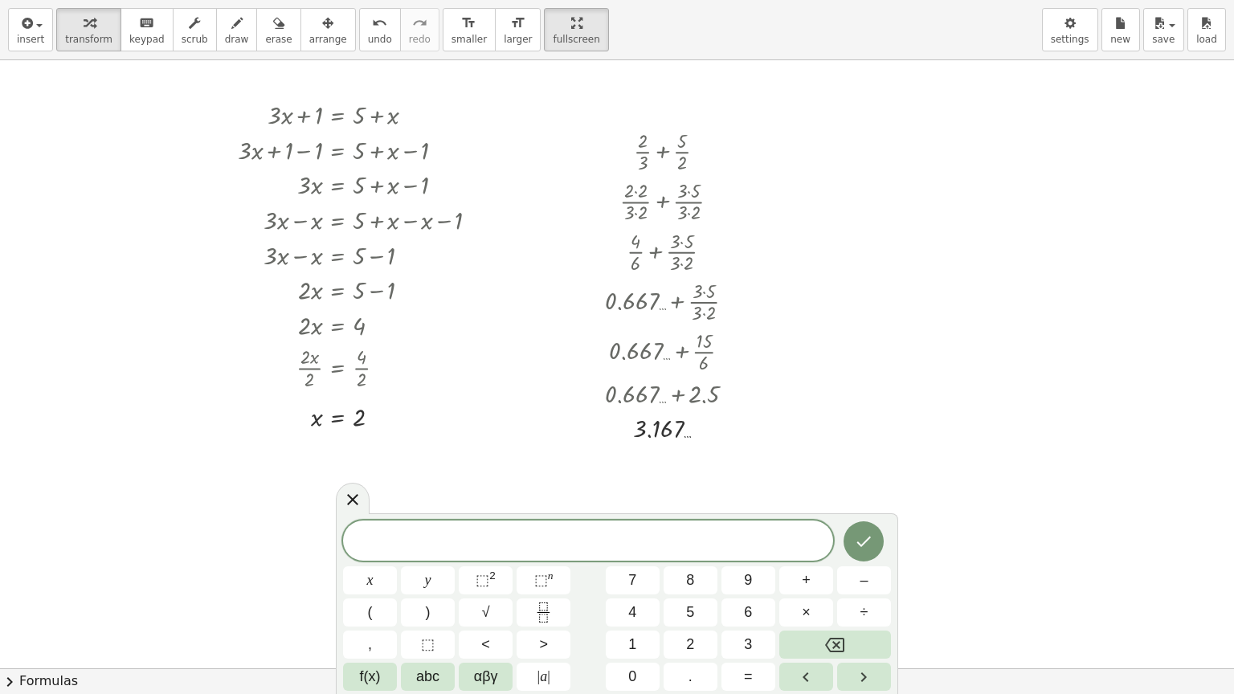
click at [899, 276] on div at bounding box center [617, 668] width 1234 height 1216
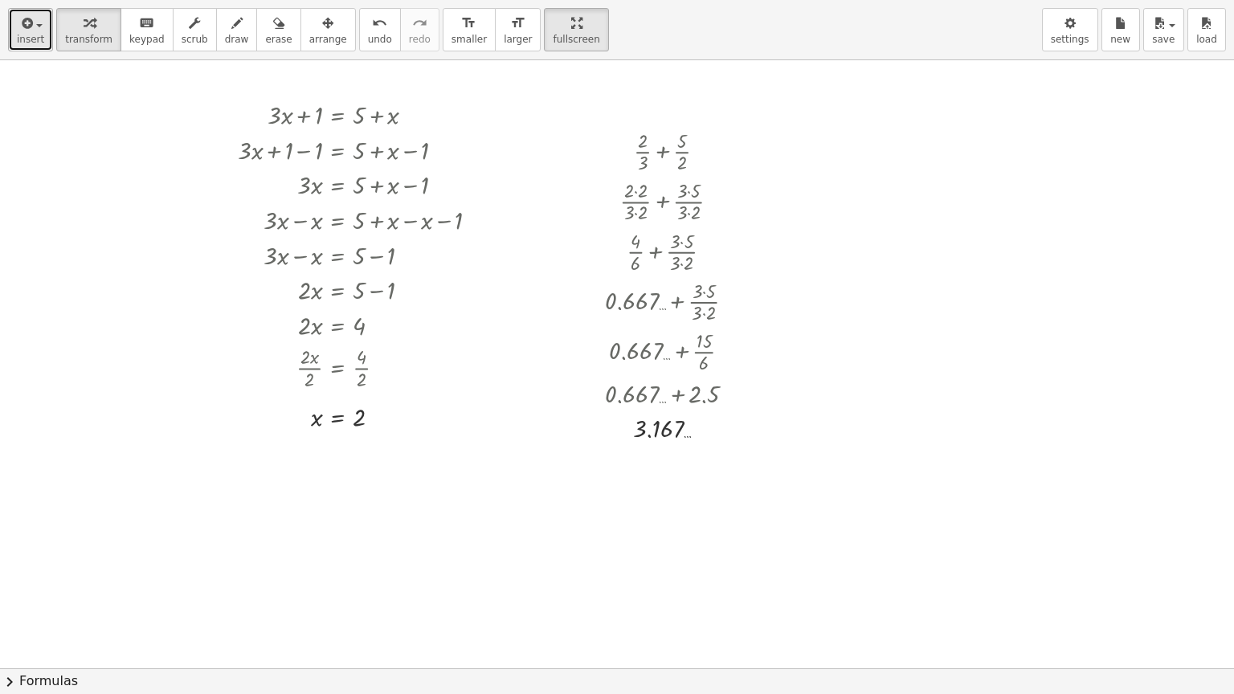
click at [23, 35] on span "insert" at bounding box center [30, 39] width 27 height 11
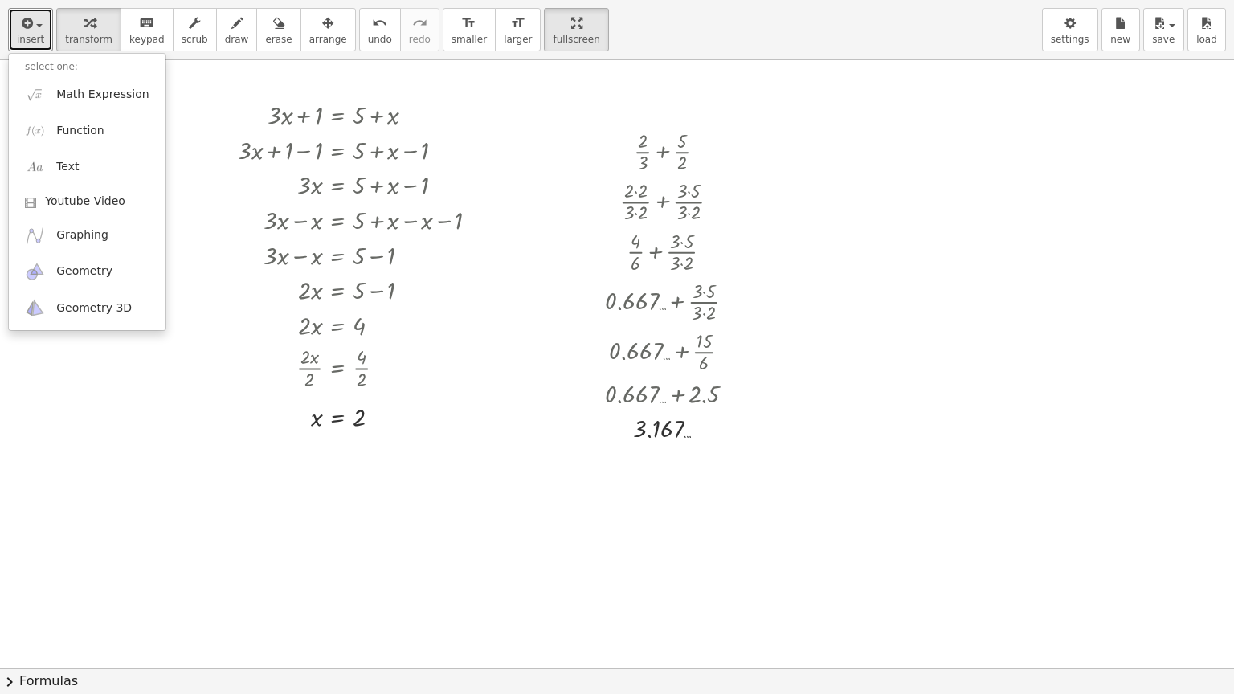
click at [184, 483] on div at bounding box center [617, 668] width 1234 height 1216
